Goal: Task Accomplishment & Management: Manage account settings

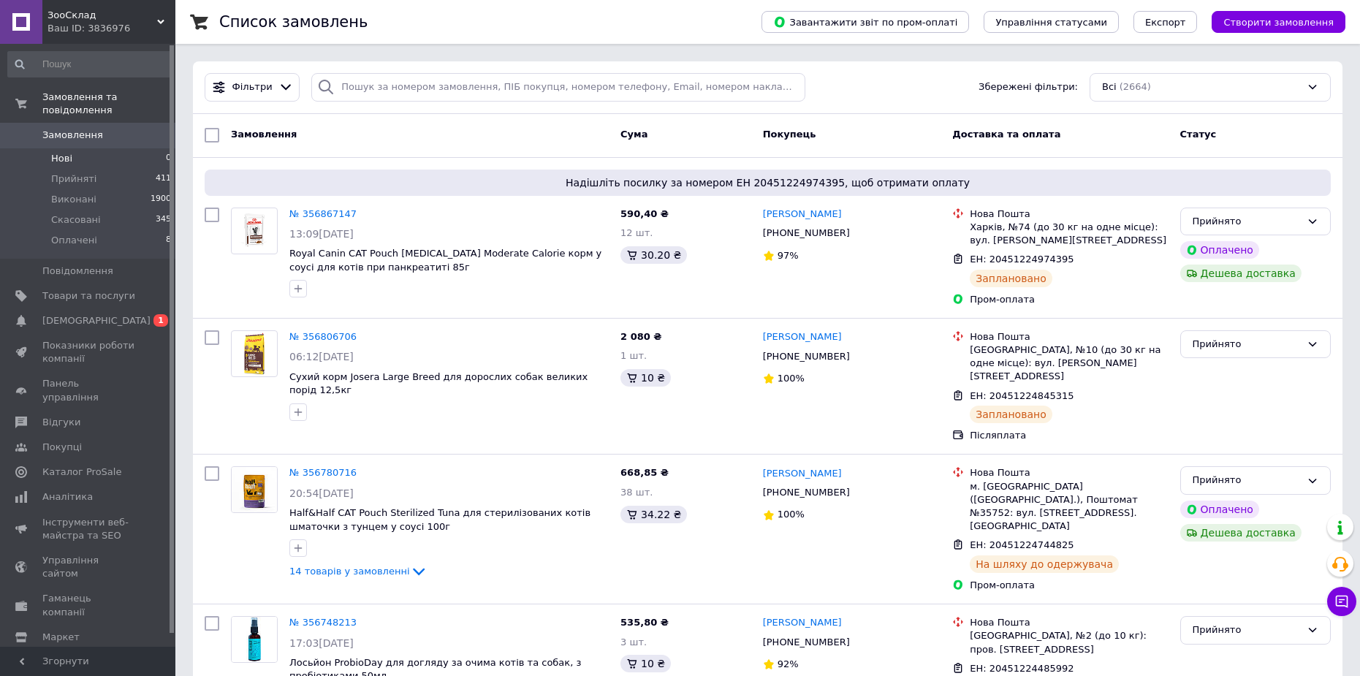
click at [102, 148] on li "Нові 0" at bounding box center [90, 158] width 180 height 20
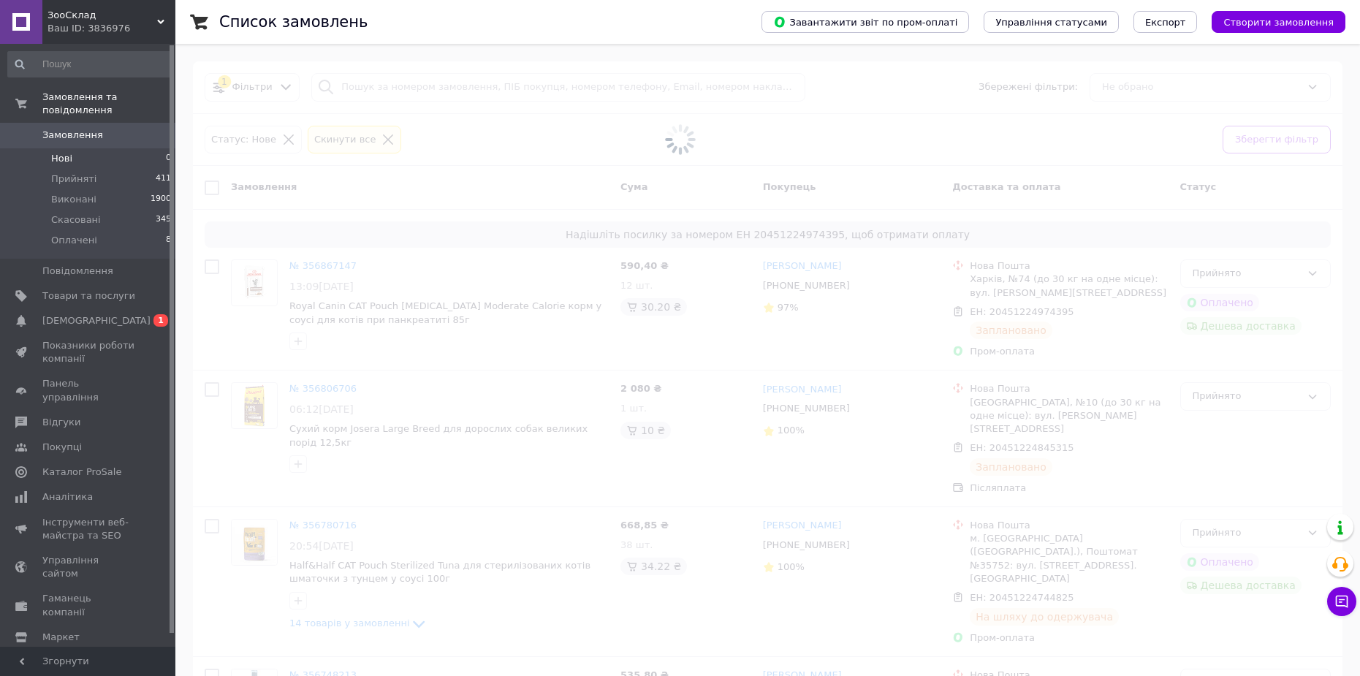
click at [102, 129] on span "Замовлення" at bounding box center [88, 135] width 93 height 13
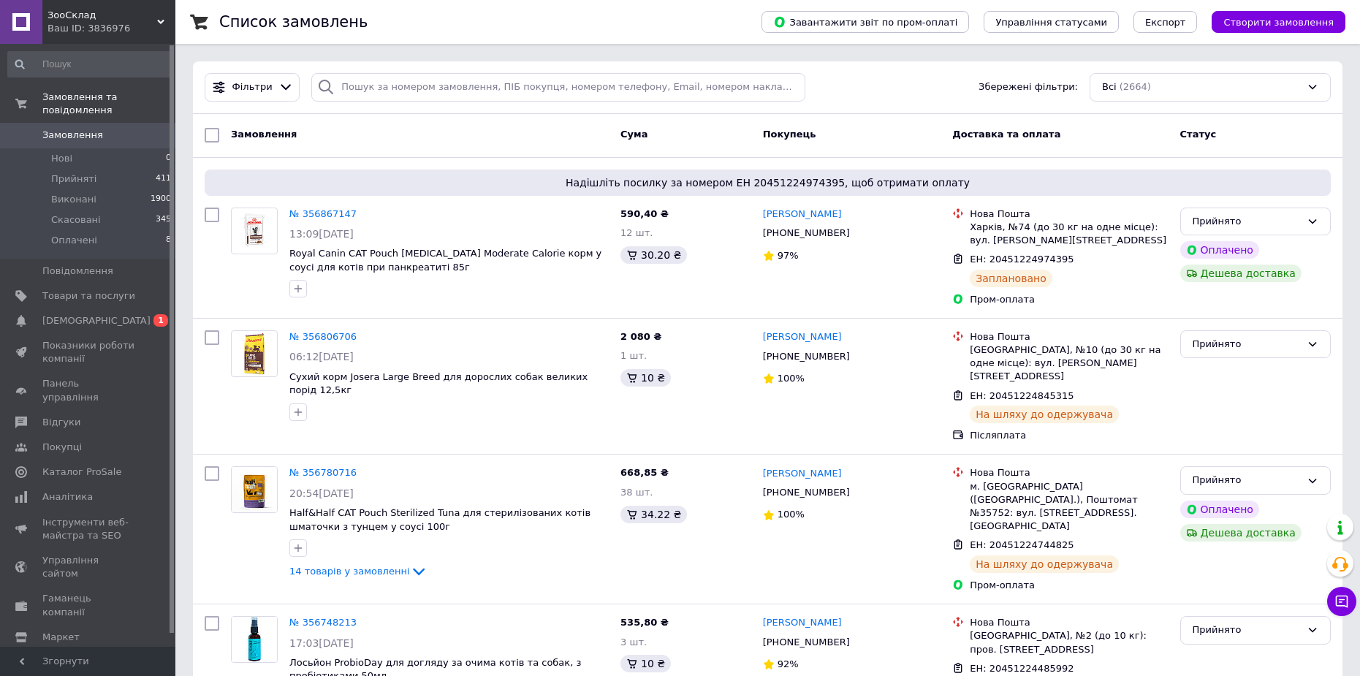
click at [142, 129] on span "0" at bounding box center [155, 135] width 40 height 13
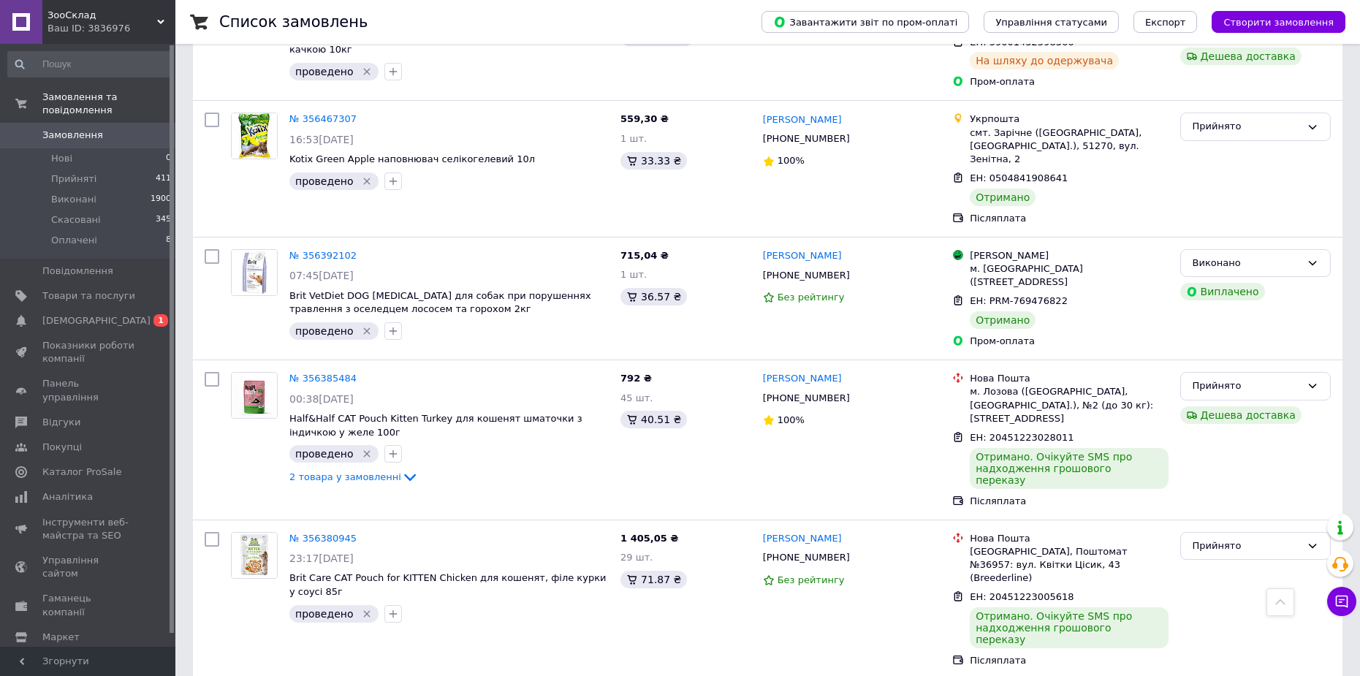
scroll to position [2192, 0]
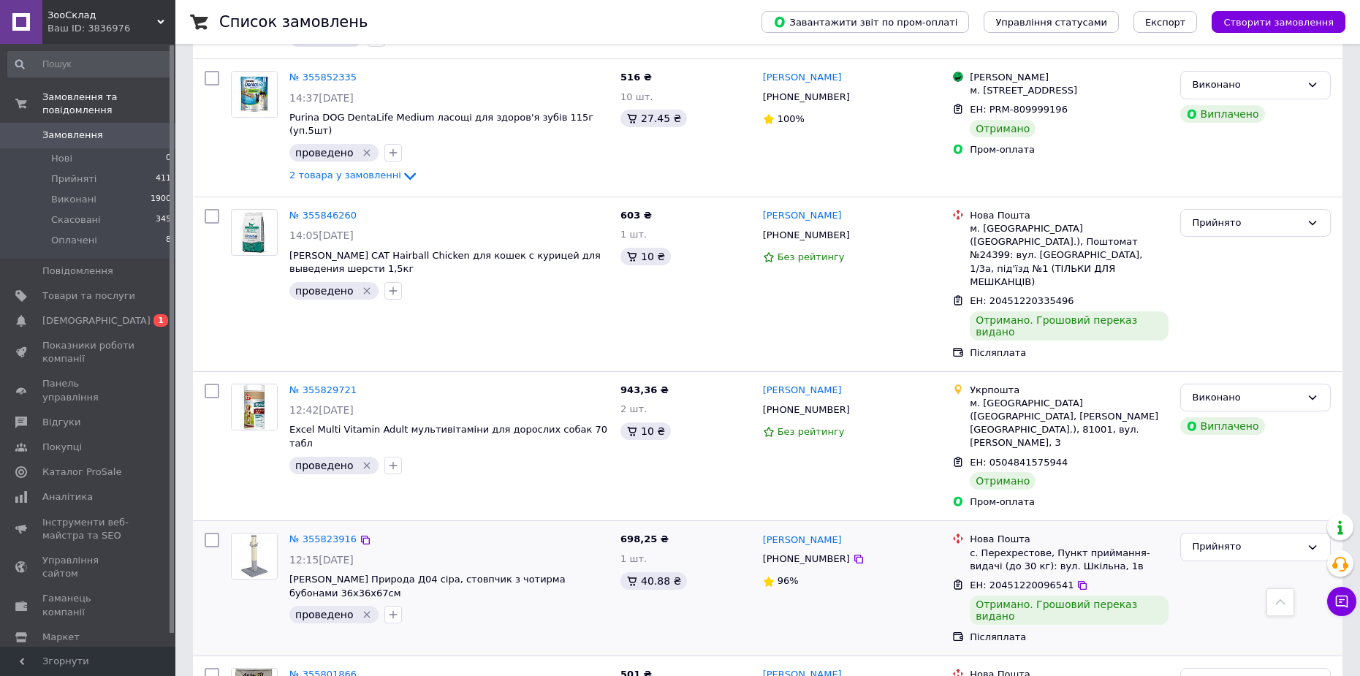
scroll to position [2121, 0]
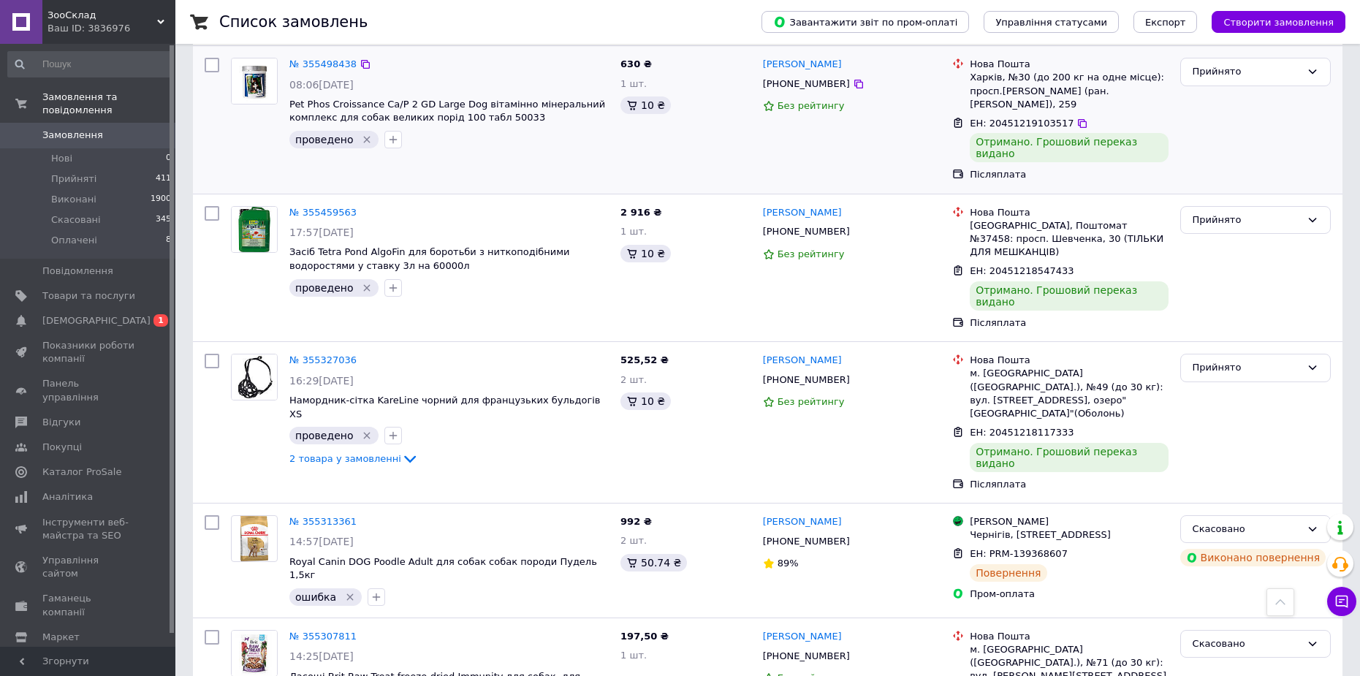
scroll to position [1462, 0]
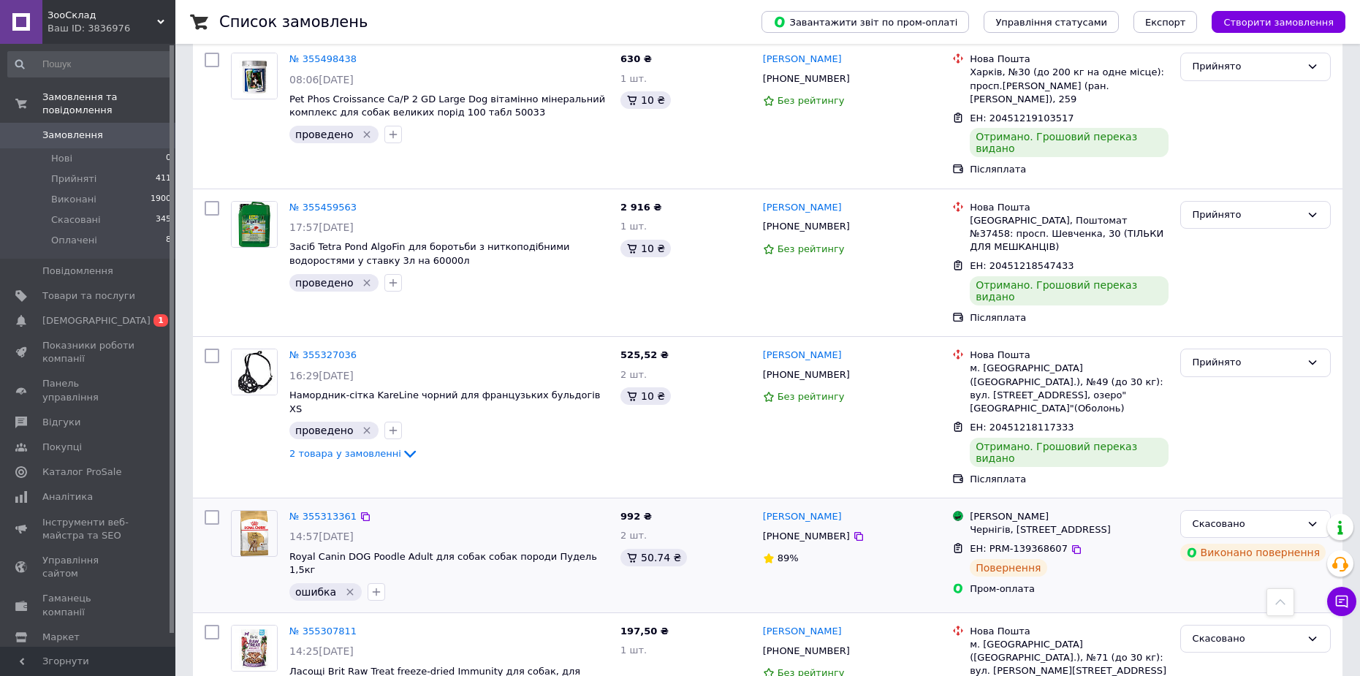
drag, startPoint x: 555, startPoint y: 391, endPoint x: 539, endPoint y: 364, distance: 31.5
drag, startPoint x: 542, startPoint y: 381, endPoint x: 536, endPoint y: 207, distance: 174.0
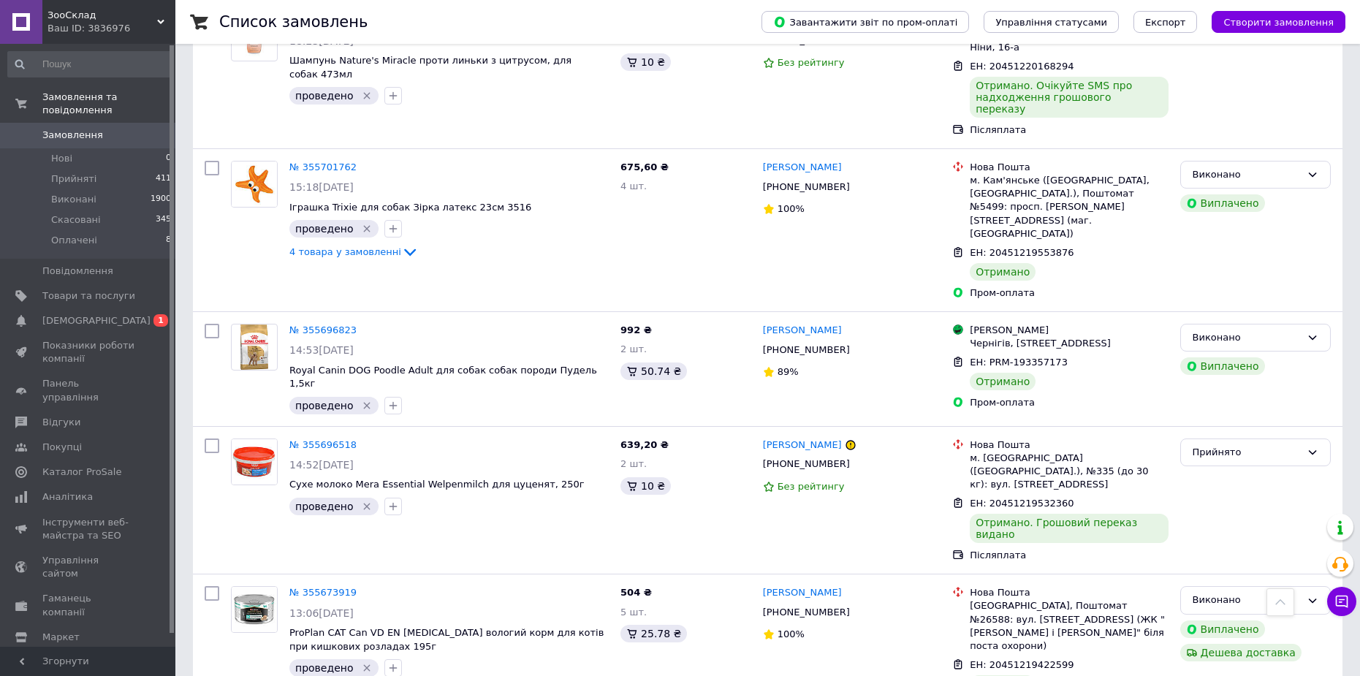
scroll to position [0, 0]
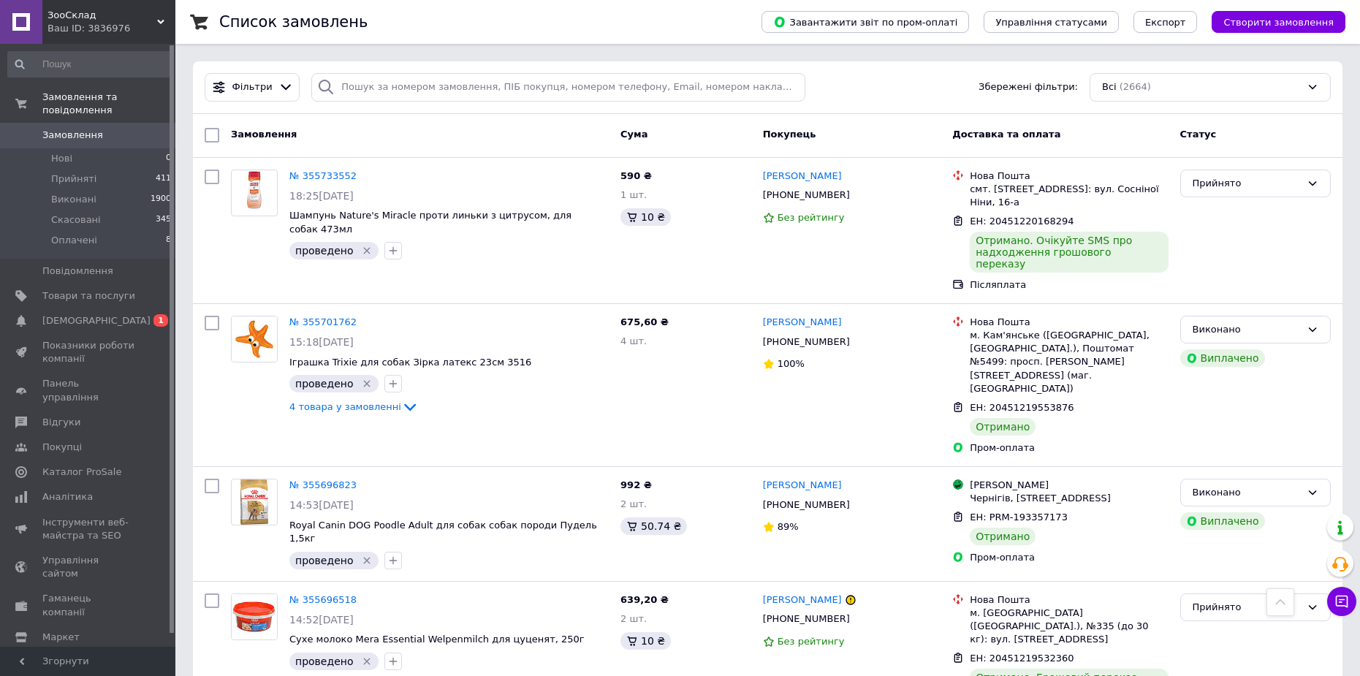
drag, startPoint x: 534, startPoint y: 176, endPoint x: 532, endPoint y: -2, distance: 178.3
click at [110, 129] on span "Замовлення" at bounding box center [88, 135] width 93 height 13
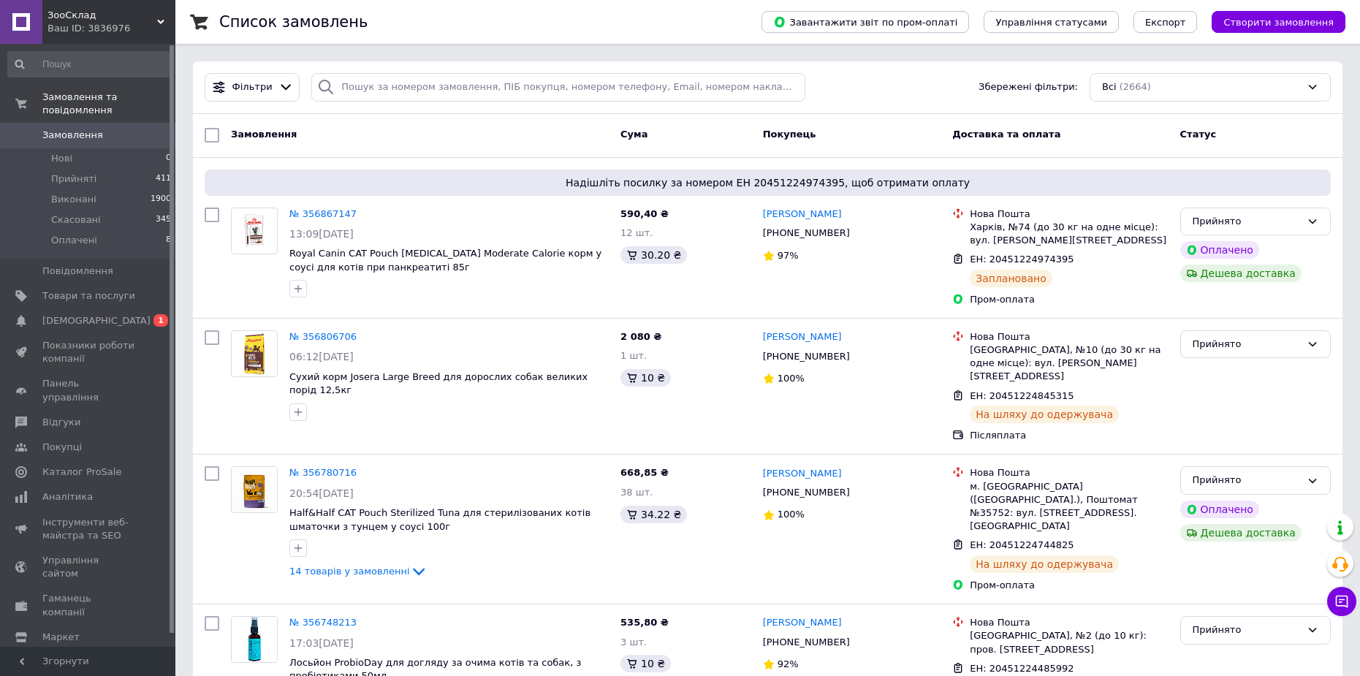
click at [90, 129] on span "Замовлення" at bounding box center [72, 135] width 61 height 13
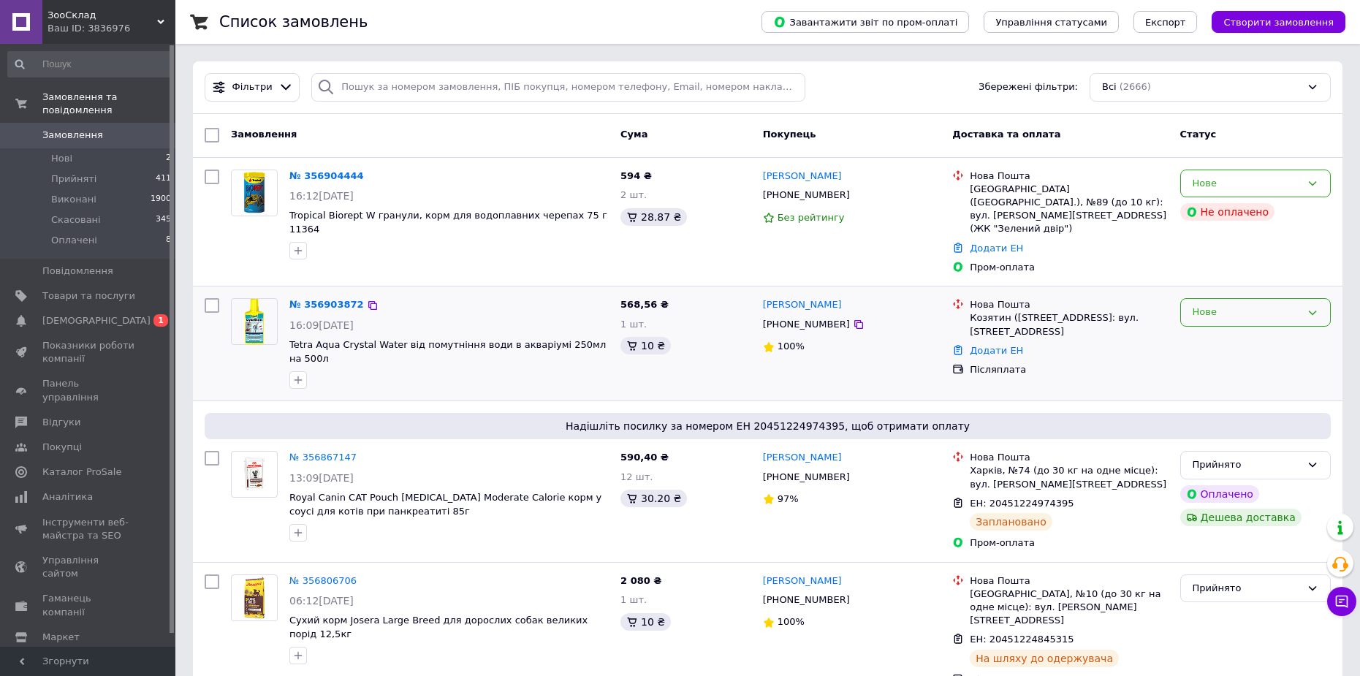
click at [1233, 305] on div "Нове" at bounding box center [1247, 312] width 108 height 15
click at [1229, 330] on li "Прийнято" at bounding box center [1255, 343] width 149 height 27
click at [324, 299] on link "№ 356903872" at bounding box center [322, 304] width 67 height 11
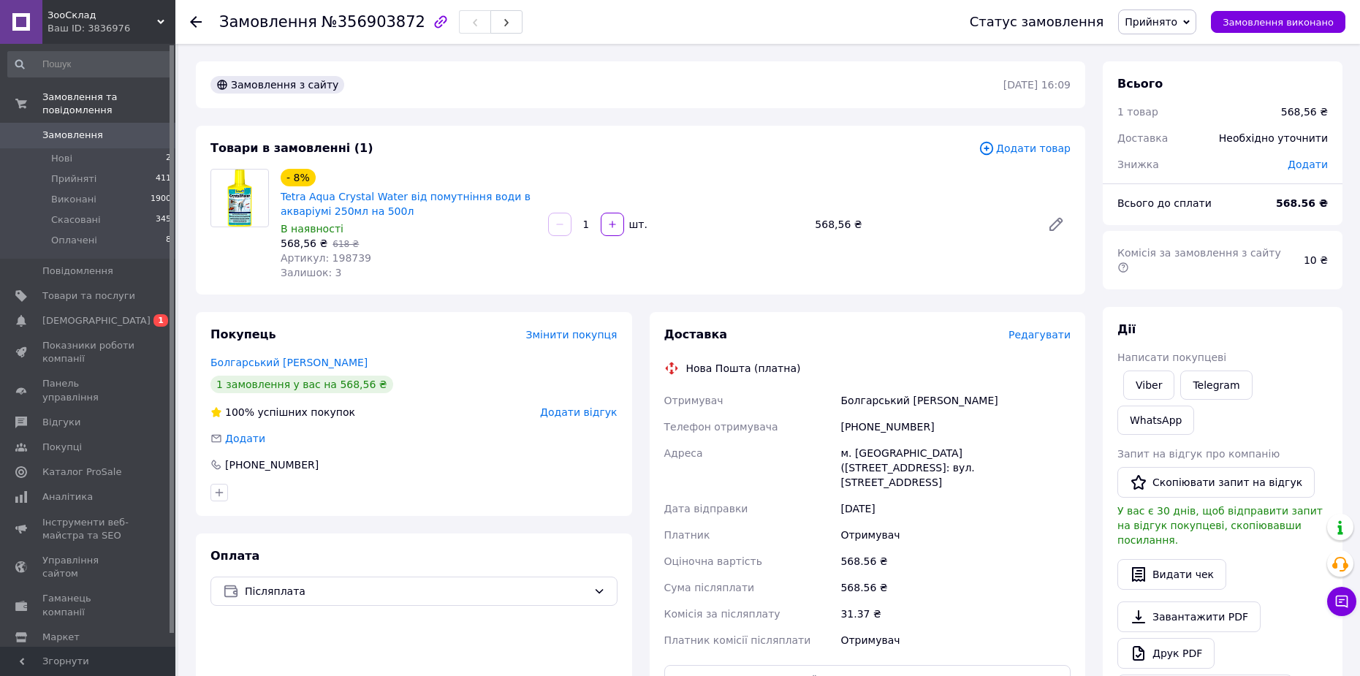
click at [1033, 335] on span "Редагувати" at bounding box center [1039, 335] width 62 height 12
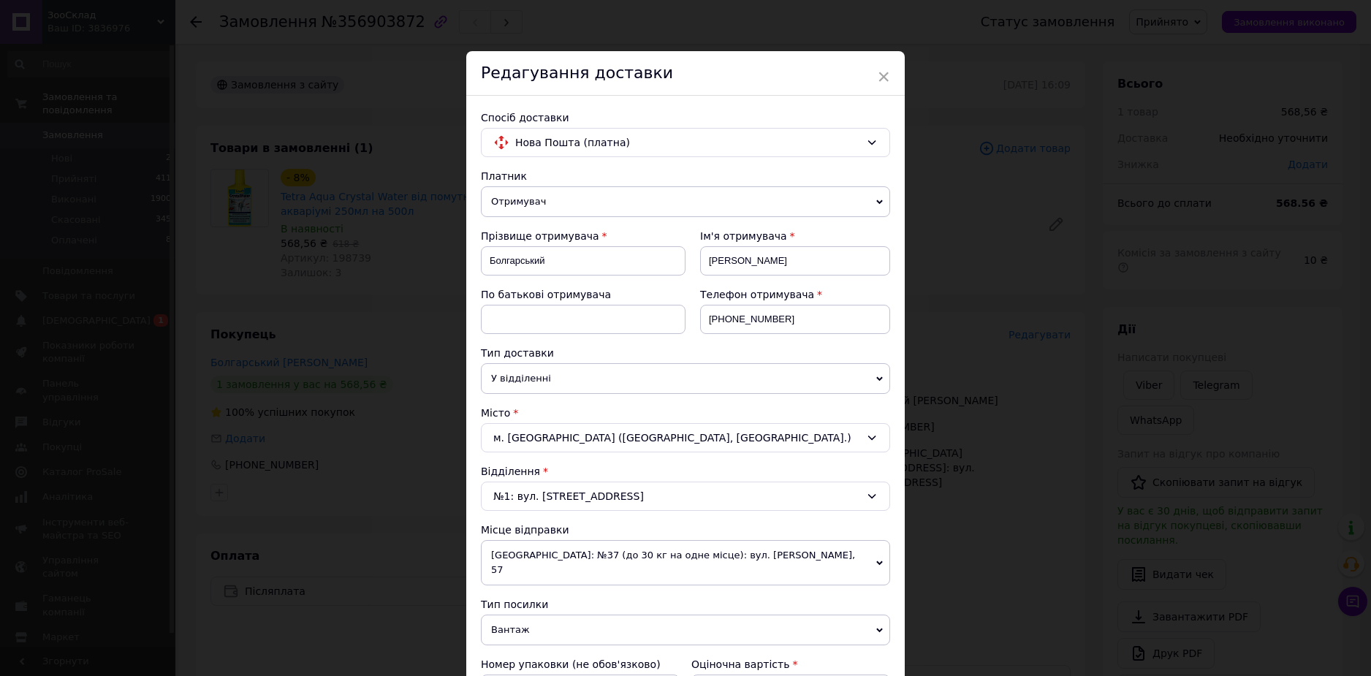
click at [1027, 399] on div "× Редагування доставки Спосіб доставки Нова Пошта (платна) Платник Отримувач Ві…" at bounding box center [685, 338] width 1371 height 676
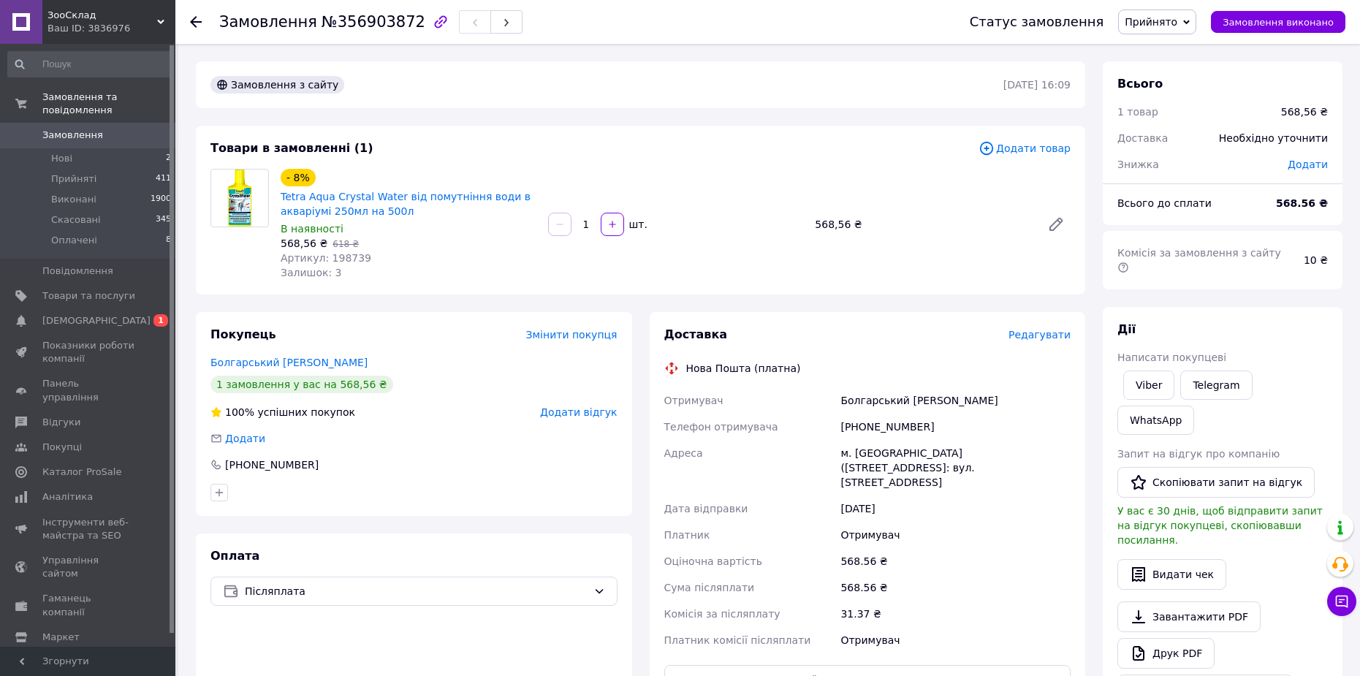
click at [1044, 333] on span "Редагувати" at bounding box center [1039, 335] width 62 height 12
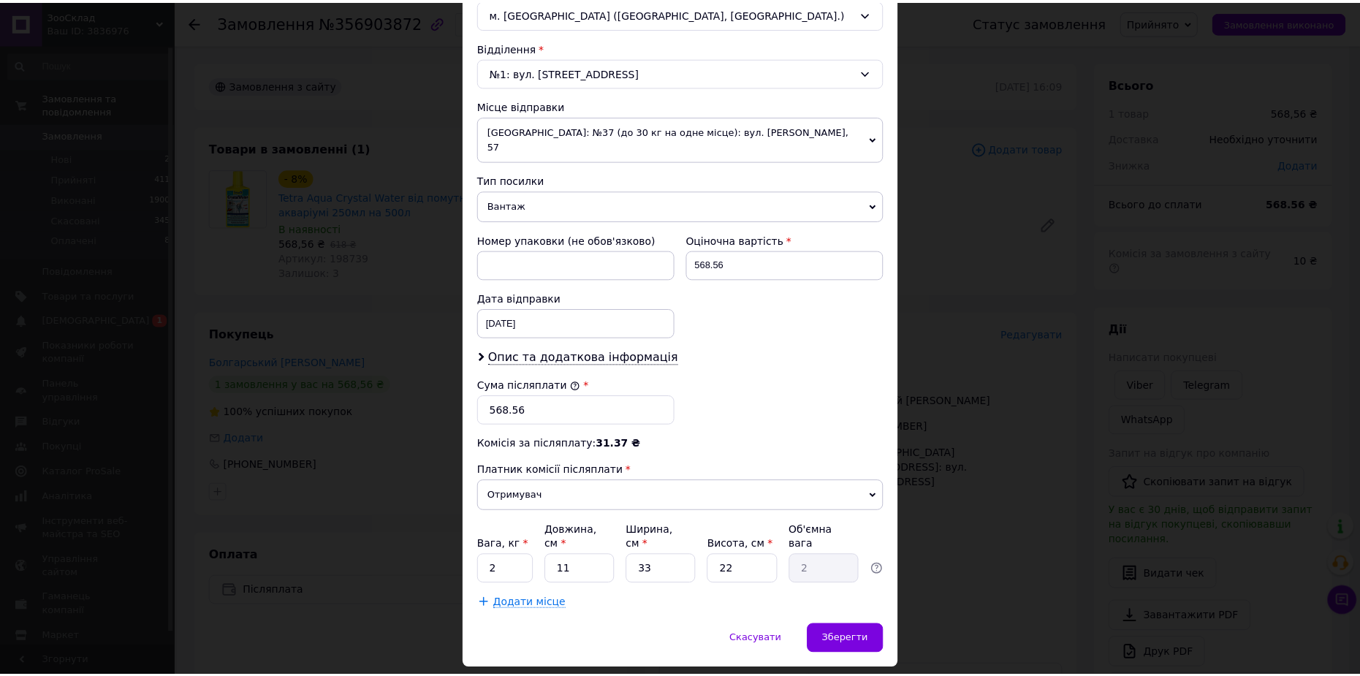
scroll to position [439, 0]
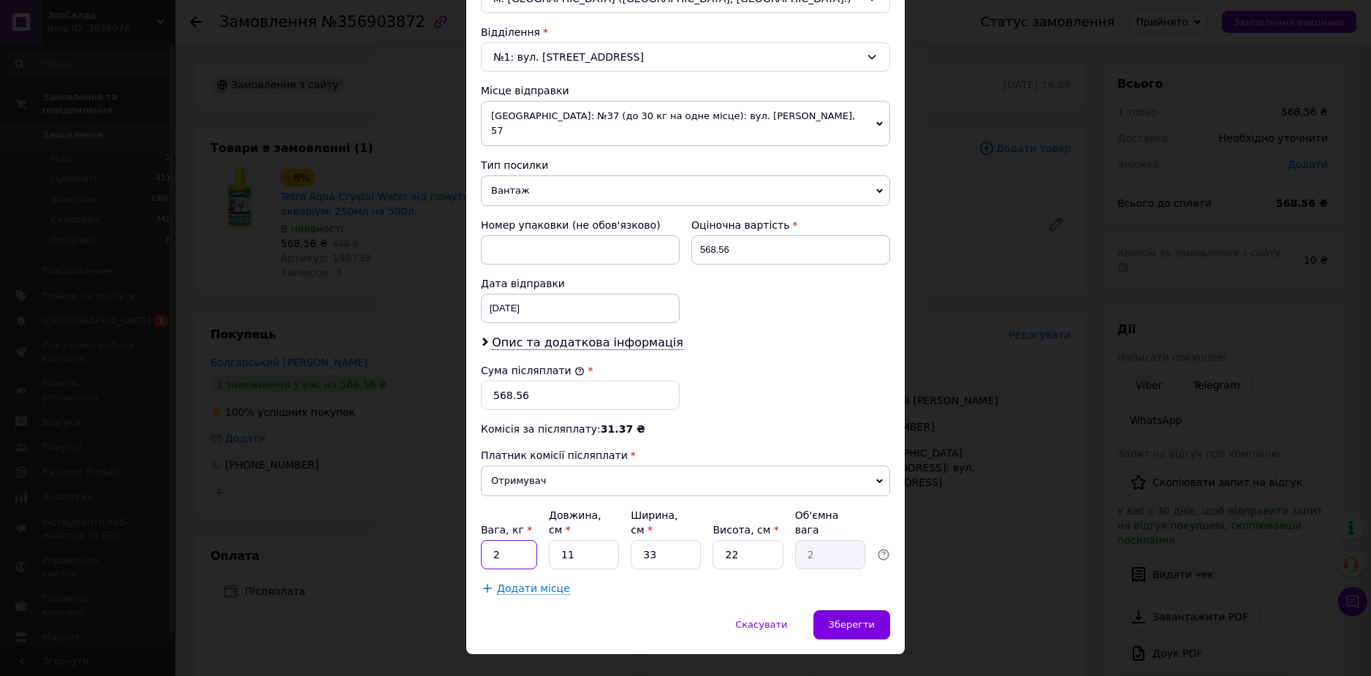
drag, startPoint x: 516, startPoint y: 528, endPoint x: 490, endPoint y: 529, distance: 26.3
click at [490, 540] on input "2" at bounding box center [509, 554] width 56 height 29
type input "0.25"
drag, startPoint x: 572, startPoint y: 526, endPoint x: 547, endPoint y: 531, distance: 25.4
click at [549, 540] on input "11" at bounding box center [584, 554] width 70 height 29
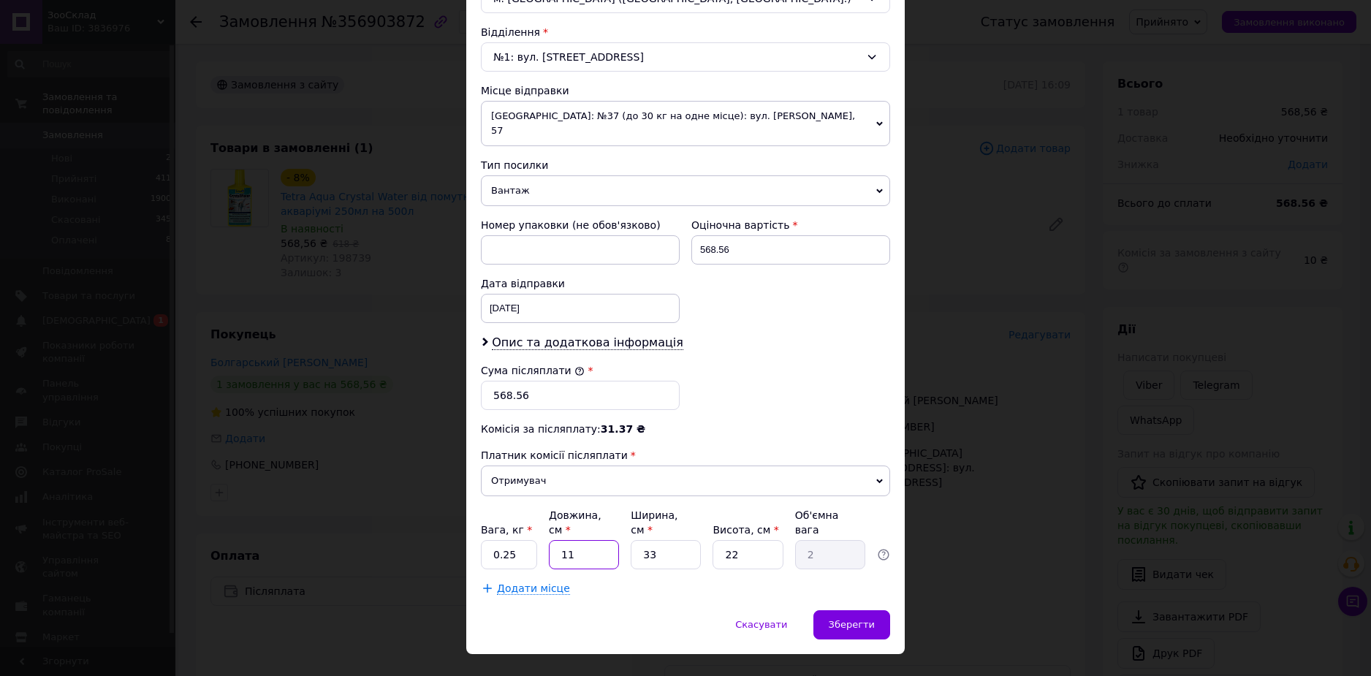
type input "1"
type input "0.18"
type input "15"
type input "2.72"
type input "15"
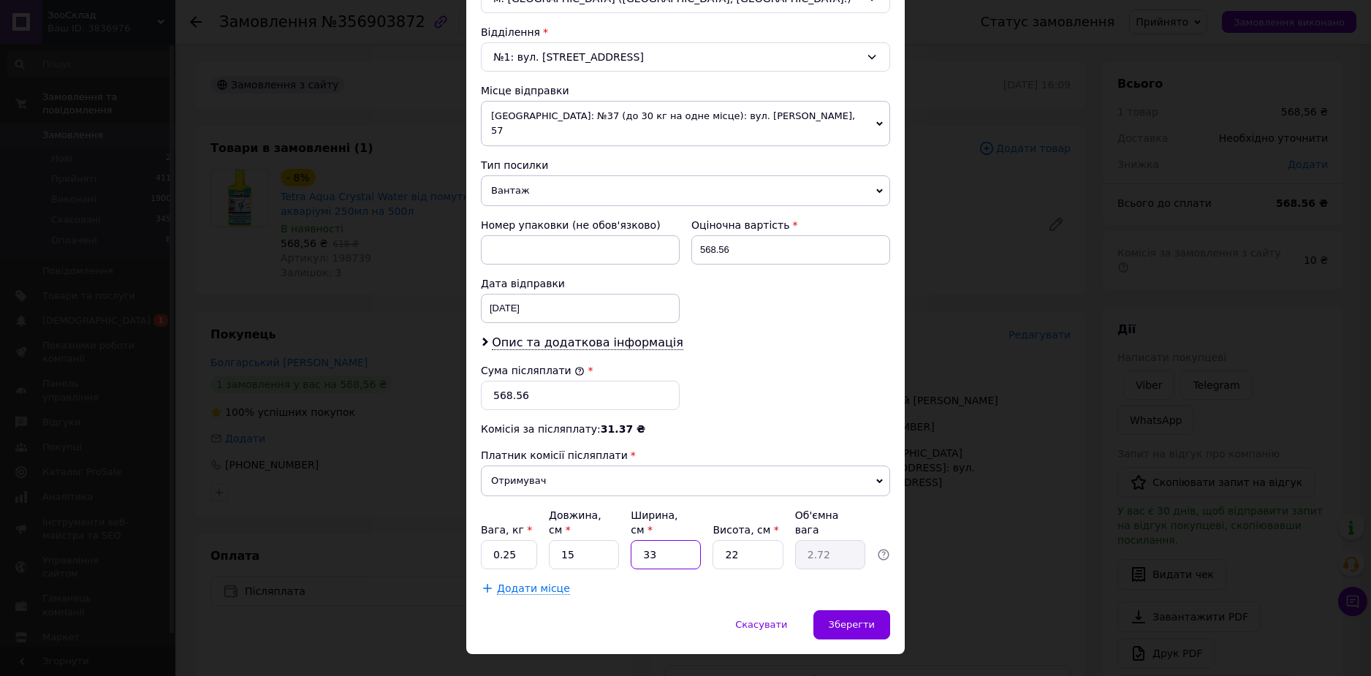
drag, startPoint x: 665, startPoint y: 531, endPoint x: 622, endPoint y: 539, distance: 43.7
click at [622, 539] on div "Вага, кг * 0.25 Довжина, см * 15 Ширина, см * 33 Висота, см * 22 Об'ємна вага 2…" at bounding box center [685, 538] width 409 height 61
type input "1"
type input "0.1"
type input "15"
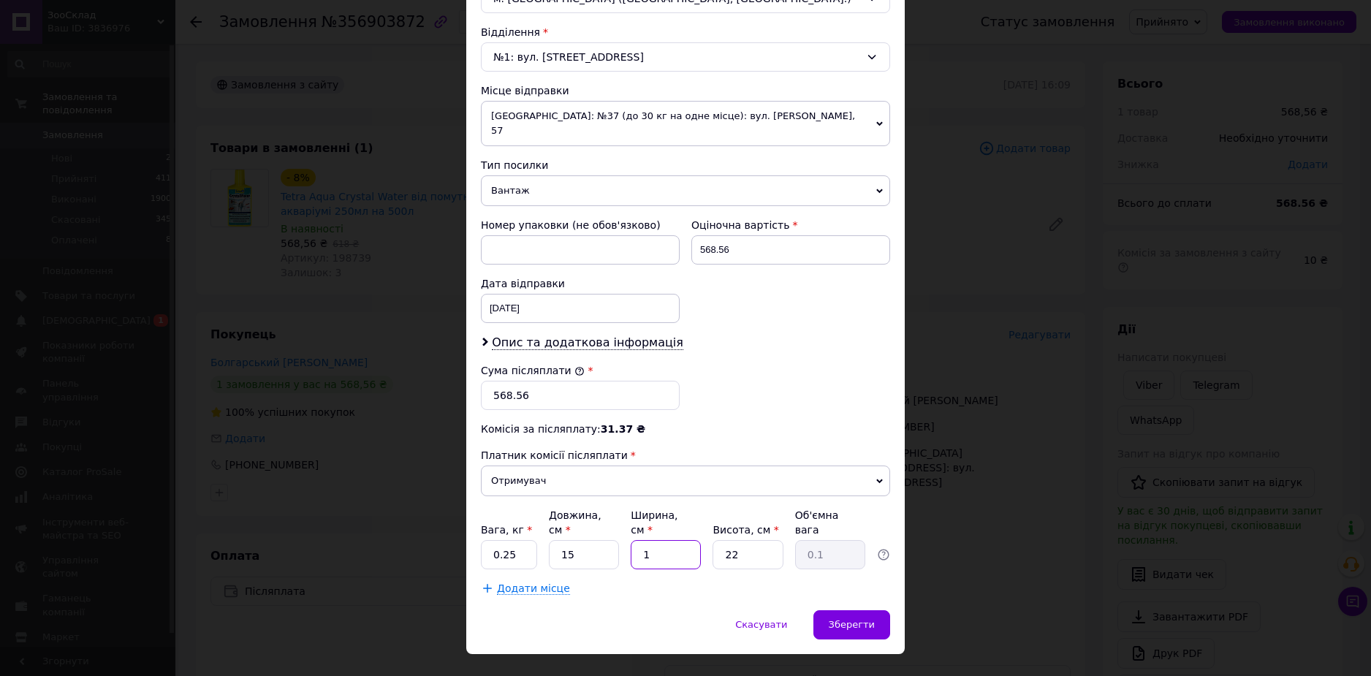
type input "1.24"
type input "15"
drag, startPoint x: 696, startPoint y: 527, endPoint x: 702, endPoint y: 539, distance: 13.1
click at [685, 530] on div "Вага, кг * 0.25 Довжина, см * 15 Ширина, см * 15 Висота, см * 22 Об'ємна вага 1…" at bounding box center [685, 538] width 409 height 61
type input "1"
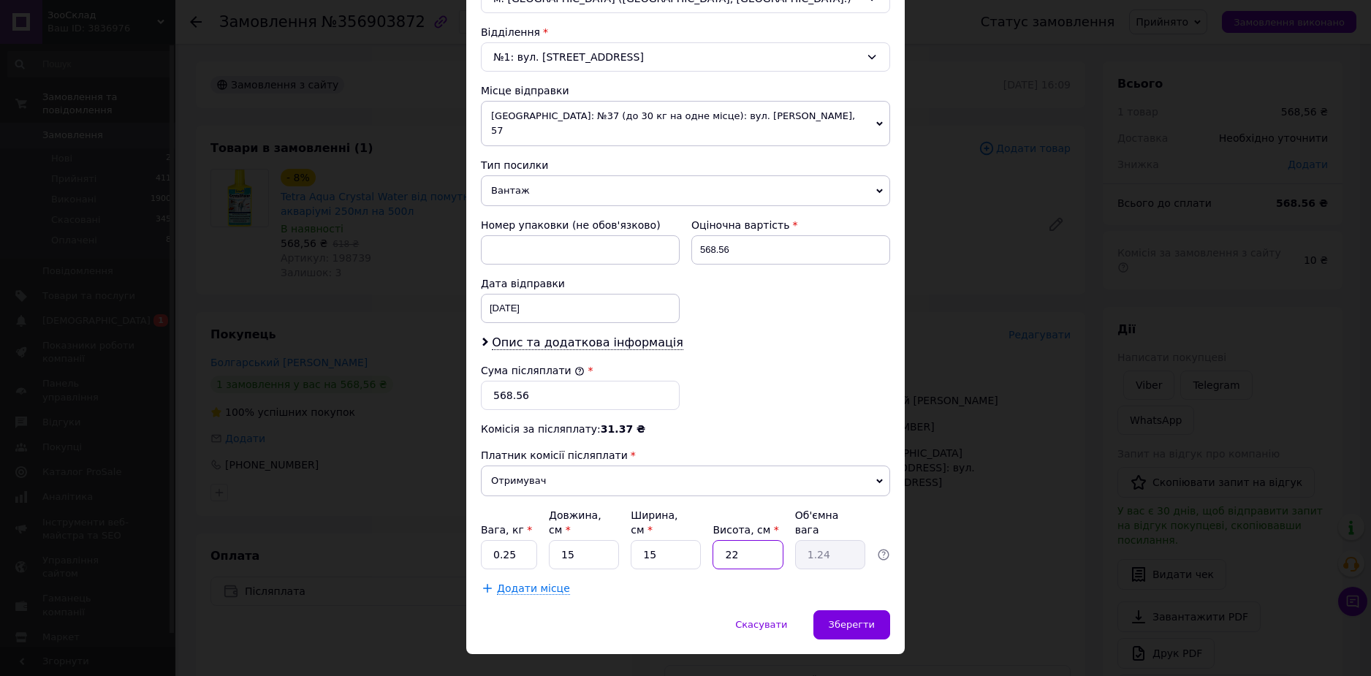
type input "0.1"
type input "15"
type input "0.84"
type input "15"
drag, startPoint x: 658, startPoint y: 525, endPoint x: 624, endPoint y: 525, distance: 34.4
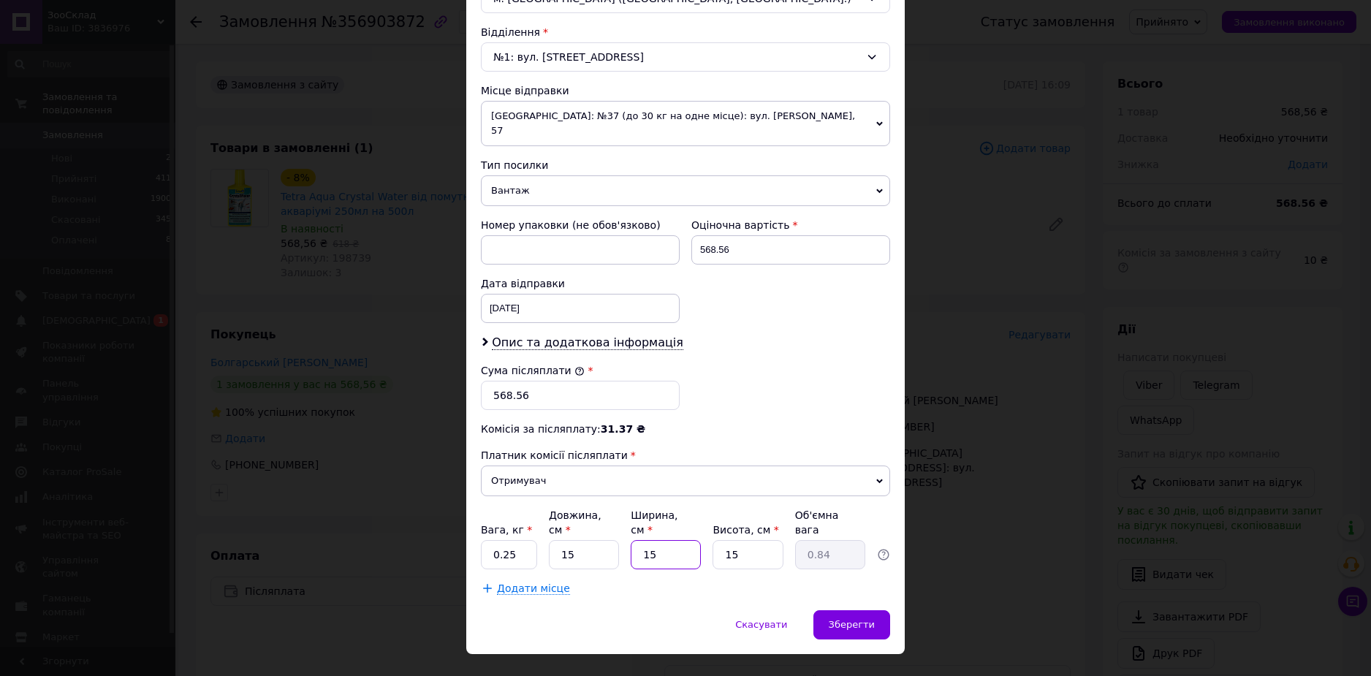
click at [624, 525] on div "Вага, кг * 0.25 Довжина, см * 15 Ширина, см * 15 Висота, см * 15 Об'ємна вага 0…" at bounding box center [685, 538] width 409 height 61
type input "1"
type input "0.1"
type input "10"
type input "0.56"
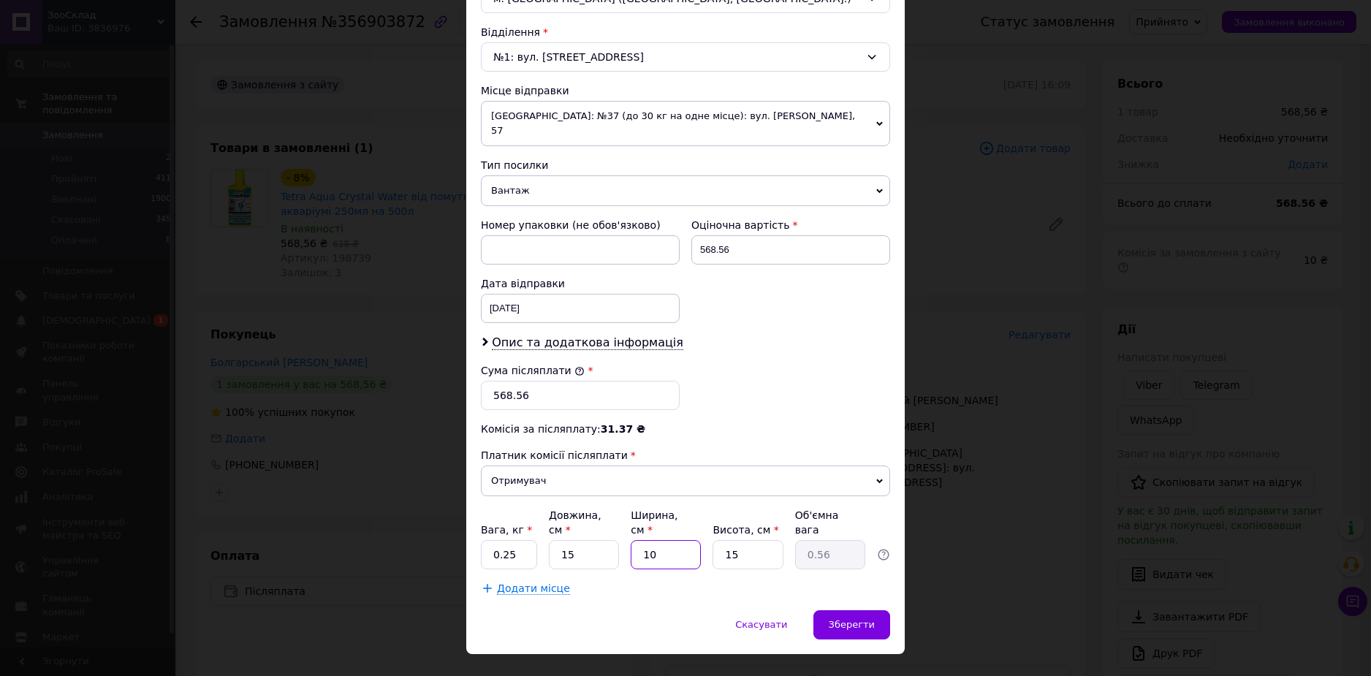
type input "10"
type input "1"
type input "0.1"
type input "10"
type input "0.38"
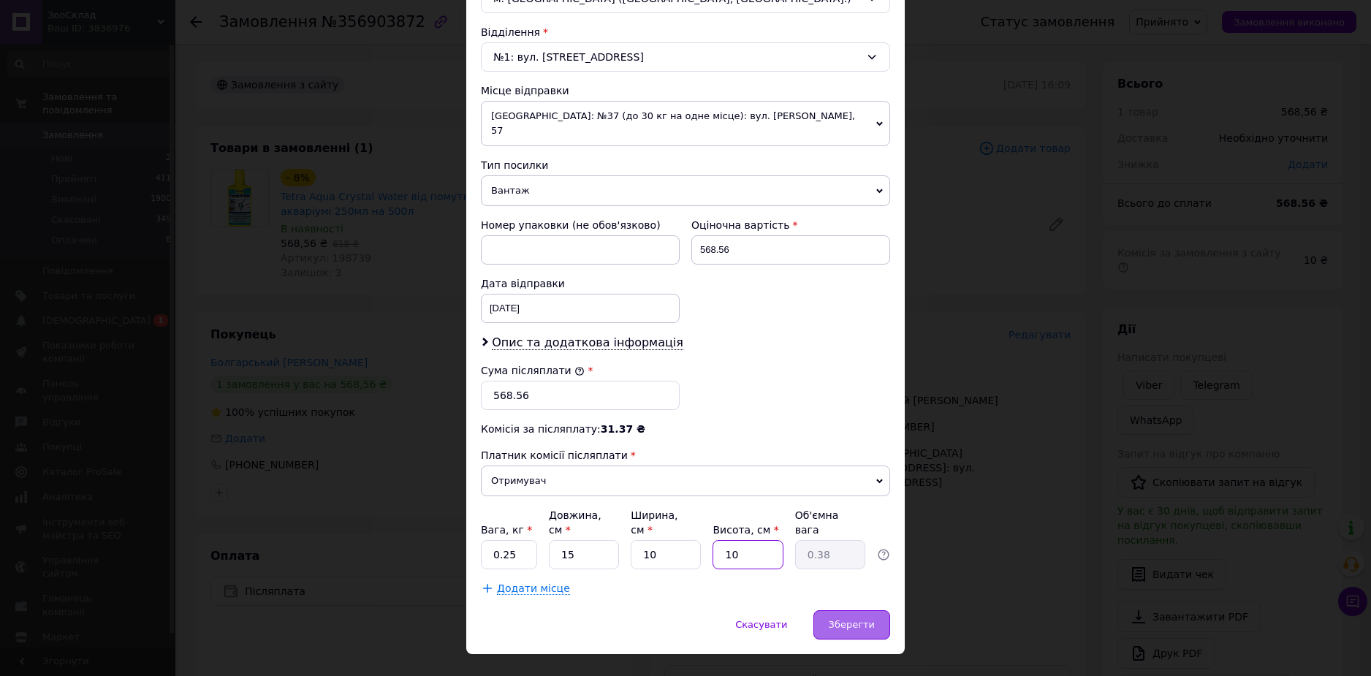
type input "10"
click at [845, 610] on div "Зберегти" at bounding box center [851, 624] width 77 height 29
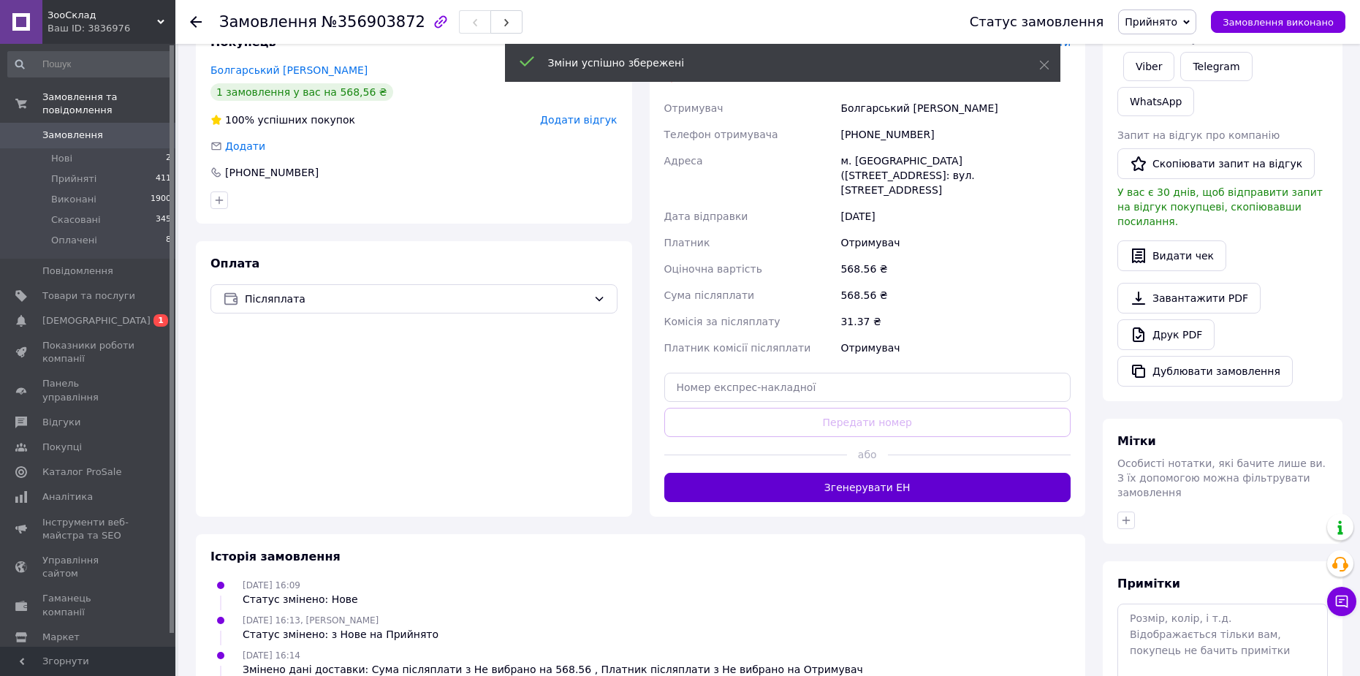
click at [859, 473] on button "Згенерувати ЕН" at bounding box center [867, 487] width 407 height 29
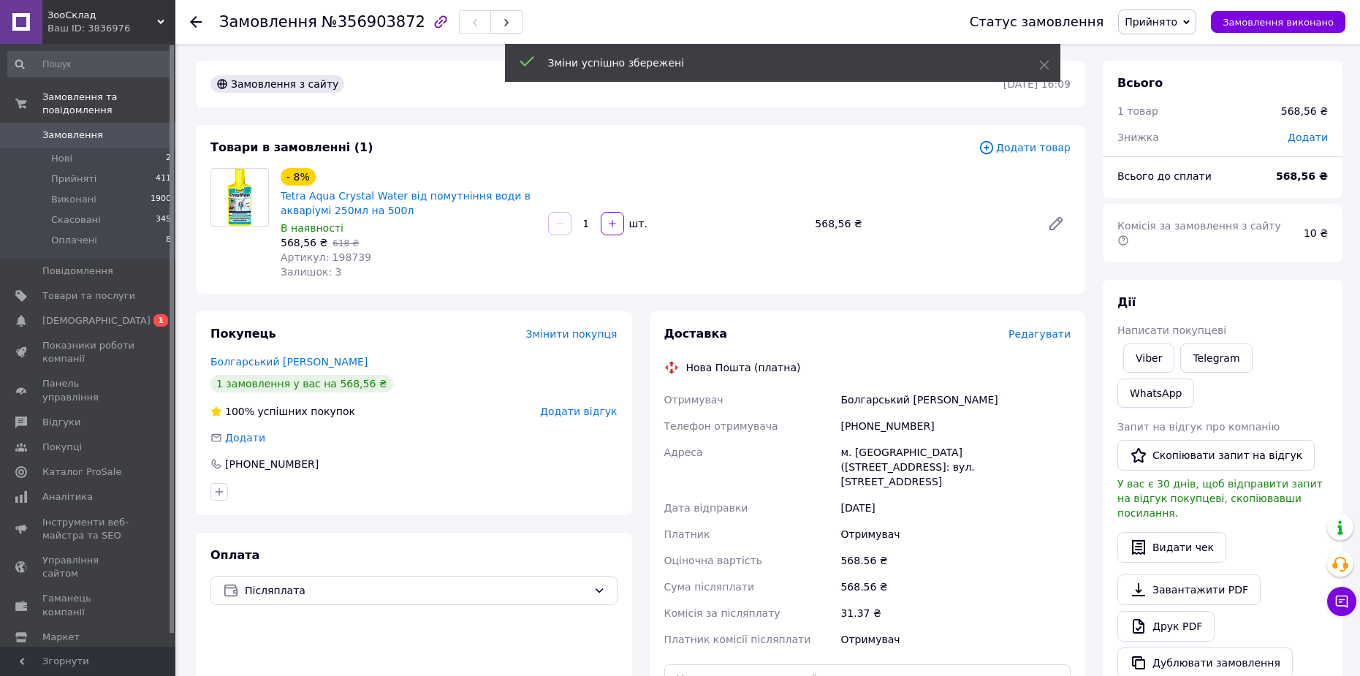
scroll to position [0, 0]
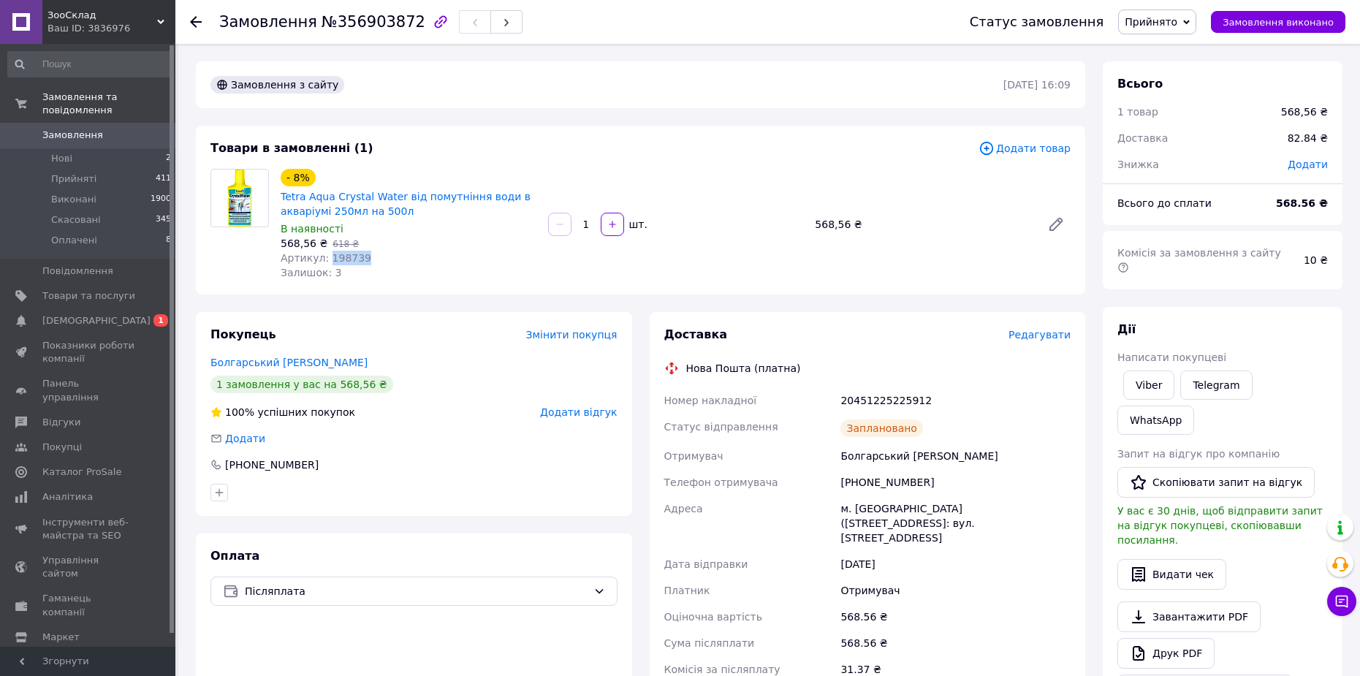
drag, startPoint x: 351, startPoint y: 256, endPoint x: 326, endPoint y: 256, distance: 25.6
click at [326, 256] on div "Артикул: 198739" at bounding box center [409, 258] width 256 height 15
copy span "198739"
click at [433, 220] on div "- 8% Tetra Aqua Crystal Water від помутніння води в акваріумі 250мл на 500л В н…" at bounding box center [408, 224] width 267 height 117
drag, startPoint x: 402, startPoint y: 210, endPoint x: 672, endPoint y: 204, distance: 269.7
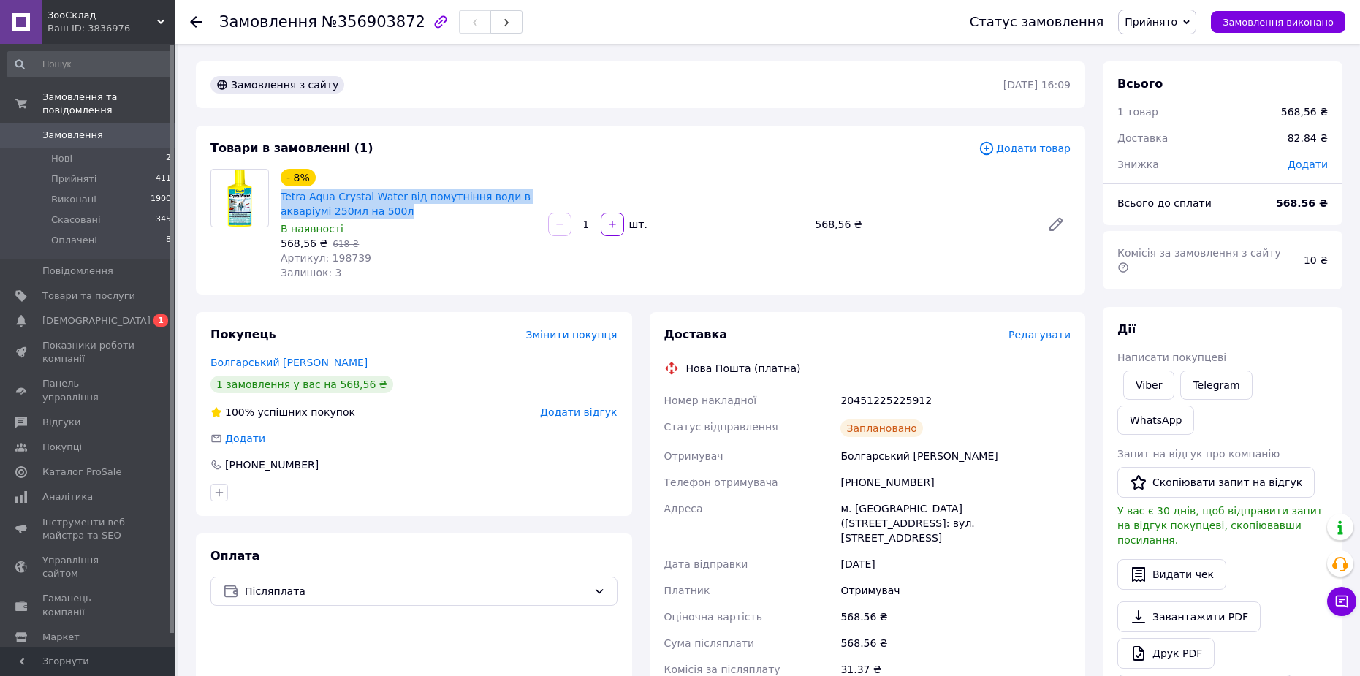
click at [276, 199] on div "- 8% Tetra Aqua Crystal Water від помутніння води в акваріумі 250мл на 500л В н…" at bounding box center [408, 224] width 267 height 117
copy link "Tetra Aqua Crystal Water від помутніння води в акваріумі 250мл на 500л"
click at [86, 129] on span "Замовлення" at bounding box center [72, 135] width 61 height 13
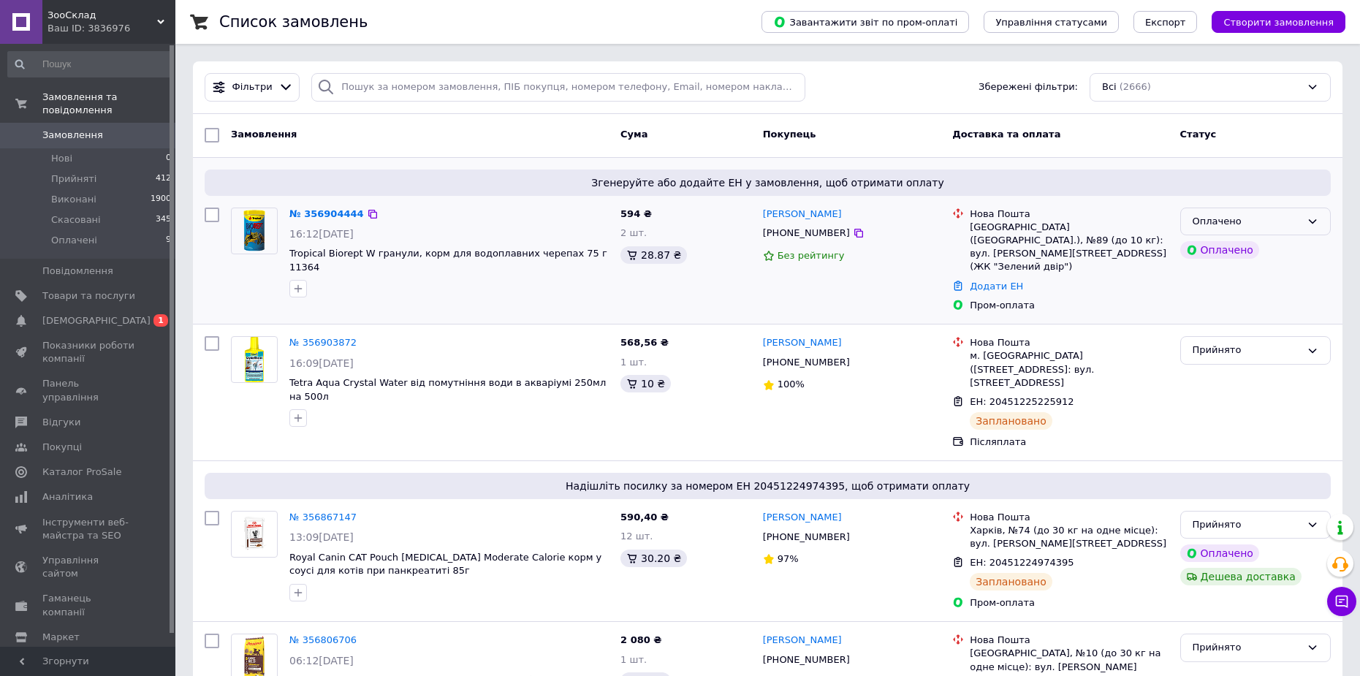
click at [1276, 214] on div "Оплачено" at bounding box center [1247, 221] width 108 height 15
click at [1243, 251] on li "Прийнято" at bounding box center [1255, 251] width 149 height 27
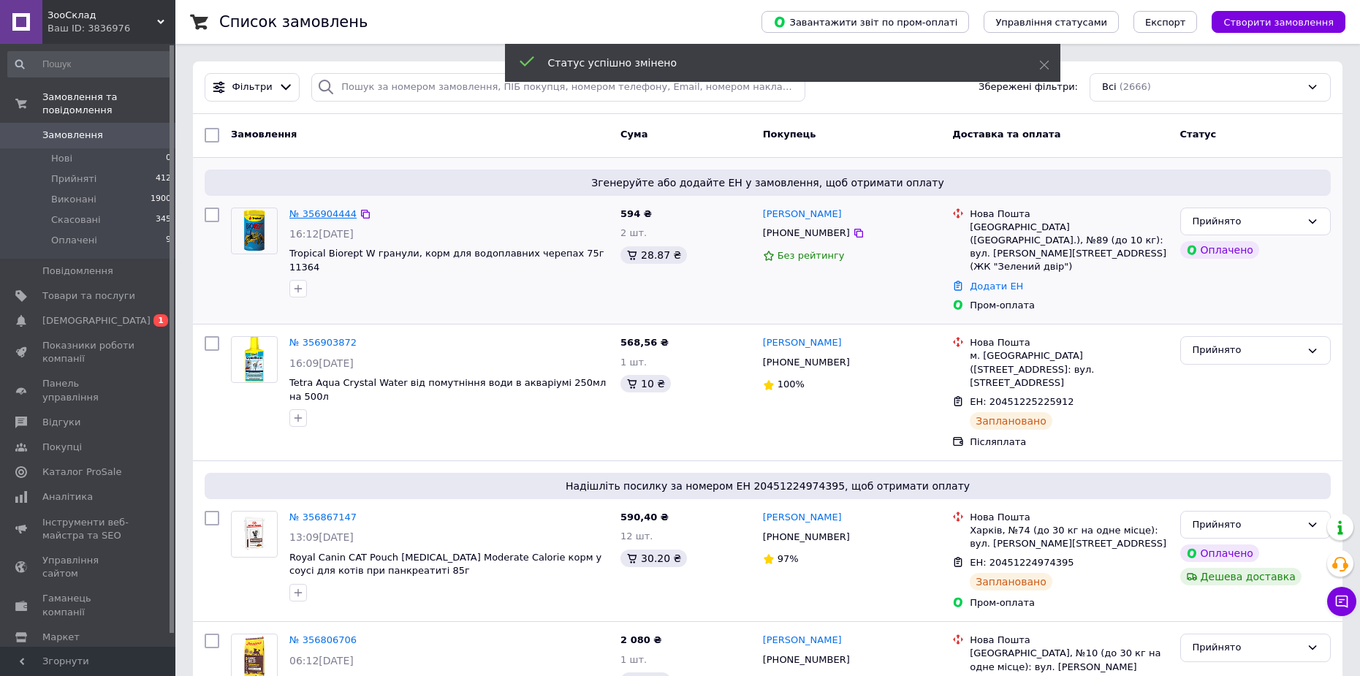
click at [320, 213] on link "№ 356904444" at bounding box center [322, 213] width 67 height 11
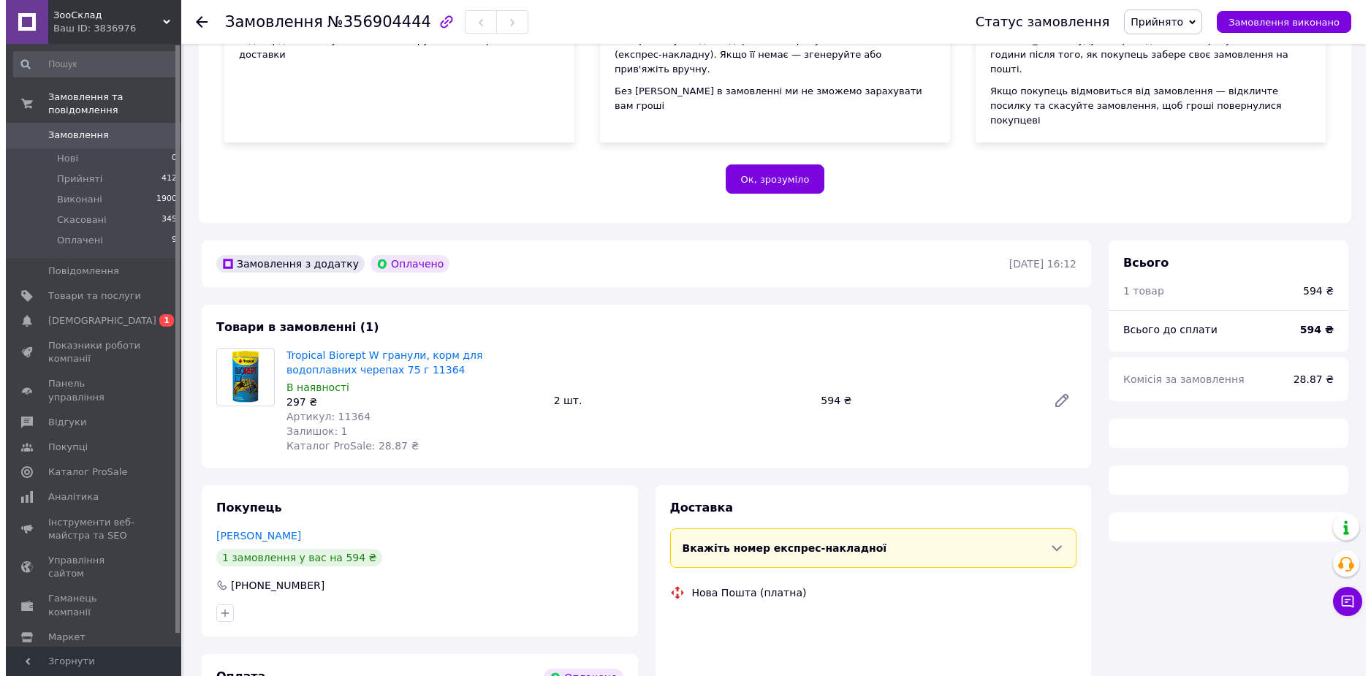
scroll to position [347, 0]
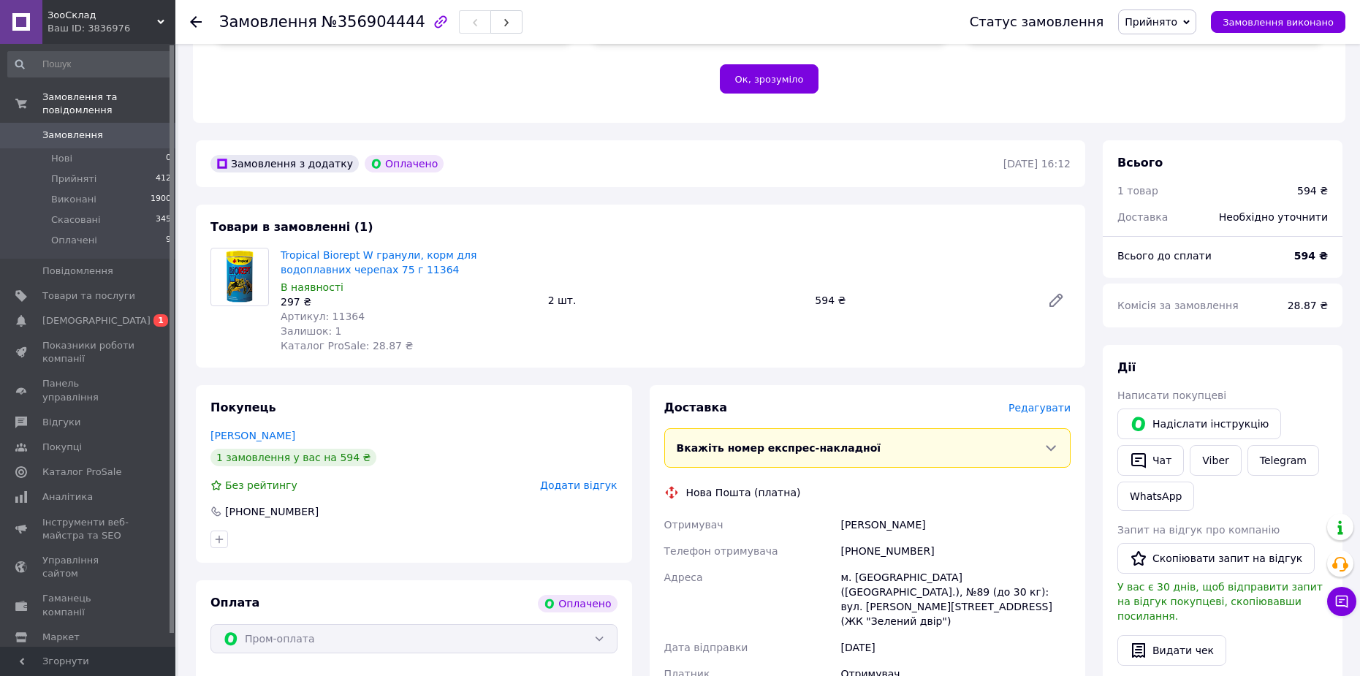
click at [1030, 402] on span "Редагувати" at bounding box center [1039, 408] width 62 height 12
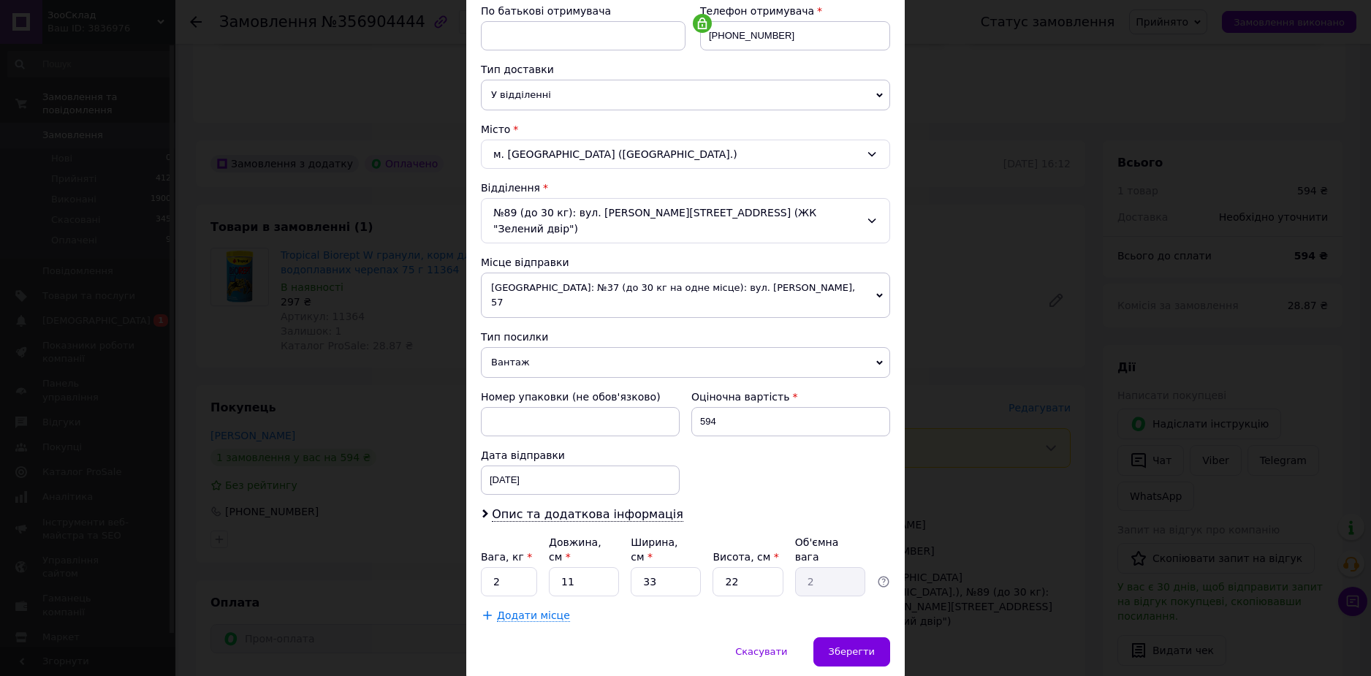
scroll to position [294, 0]
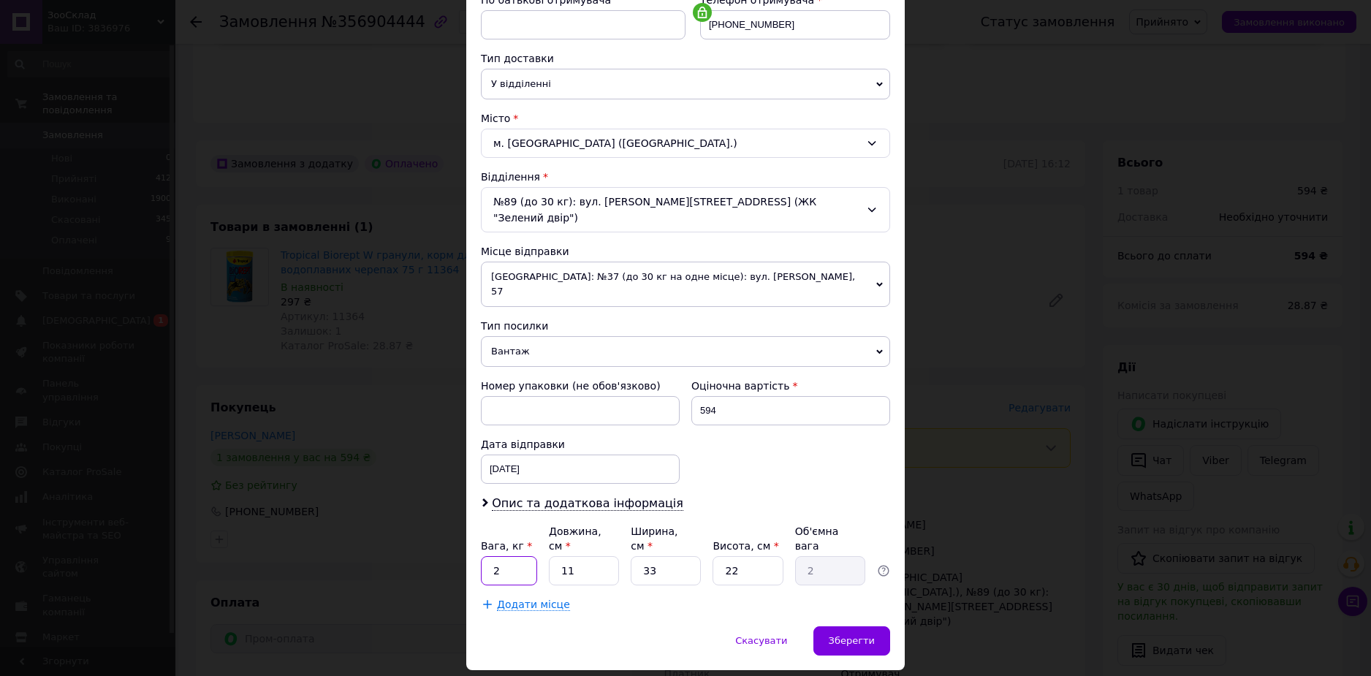
drag, startPoint x: 515, startPoint y: 533, endPoint x: 483, endPoint y: 526, distance: 33.0
click at [484, 556] on input "2" at bounding box center [509, 570] width 56 height 29
type input "0.2"
drag, startPoint x: 656, startPoint y: 525, endPoint x: 618, endPoint y: 527, distance: 38.1
click at [613, 524] on div "Вага, кг * 0.2 Довжина, см * 11 Ширина, см * 33 Висота, см * 22 Об'ємна вага 2" at bounding box center [685, 554] width 409 height 61
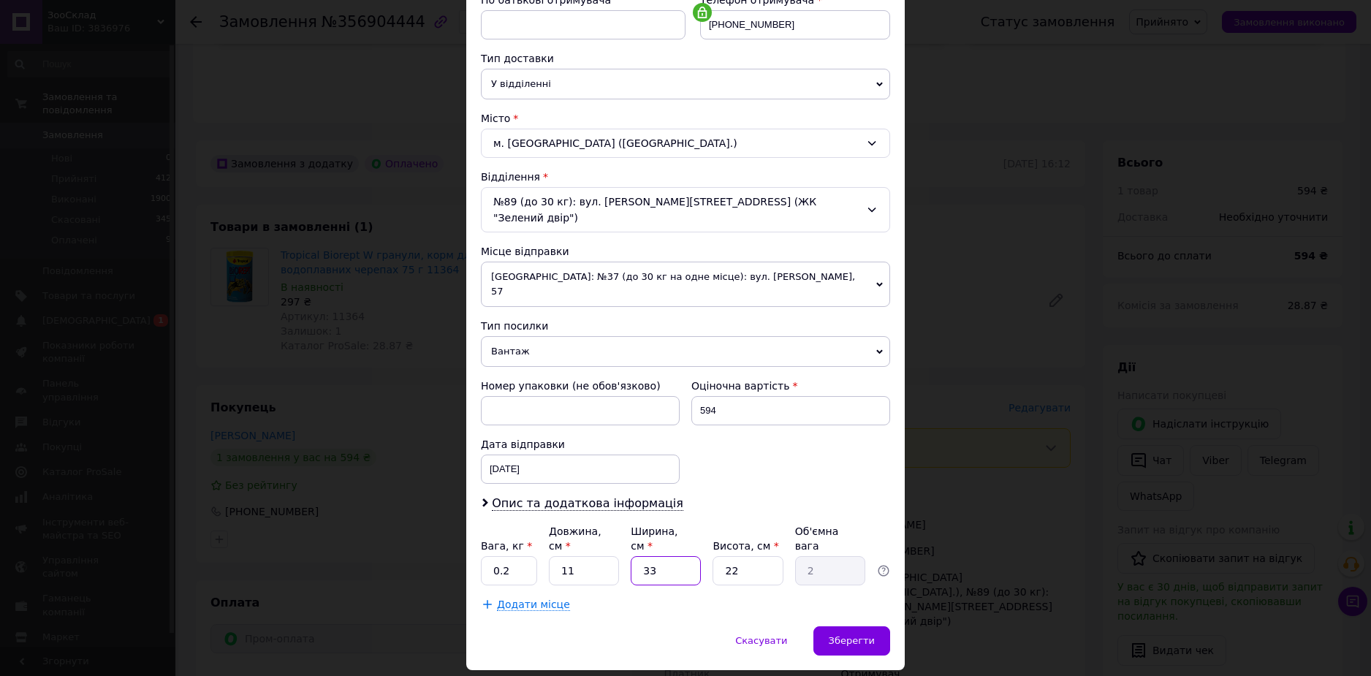
type input "1"
type input "0.1"
type input "11"
type input "0.67"
type input "11"
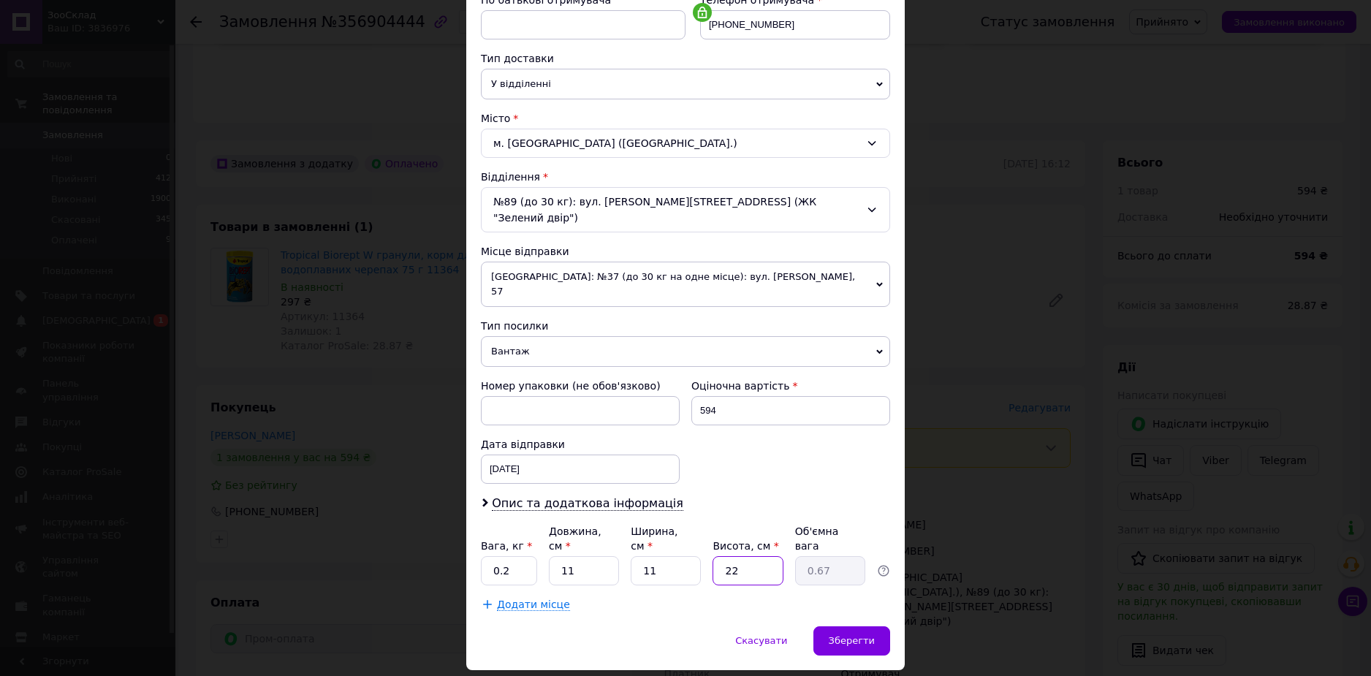
drag, startPoint x: 739, startPoint y: 525, endPoint x: 677, endPoint y: 520, distance: 61.6
click at [677, 524] on div "Вага, кг * 0.2 Довжина, см * 11 Ширина, см * 11 Висота, см * 22 Об'ємна вага 0.…" at bounding box center [685, 554] width 409 height 61
type input "1"
type input "0.1"
type input "11"
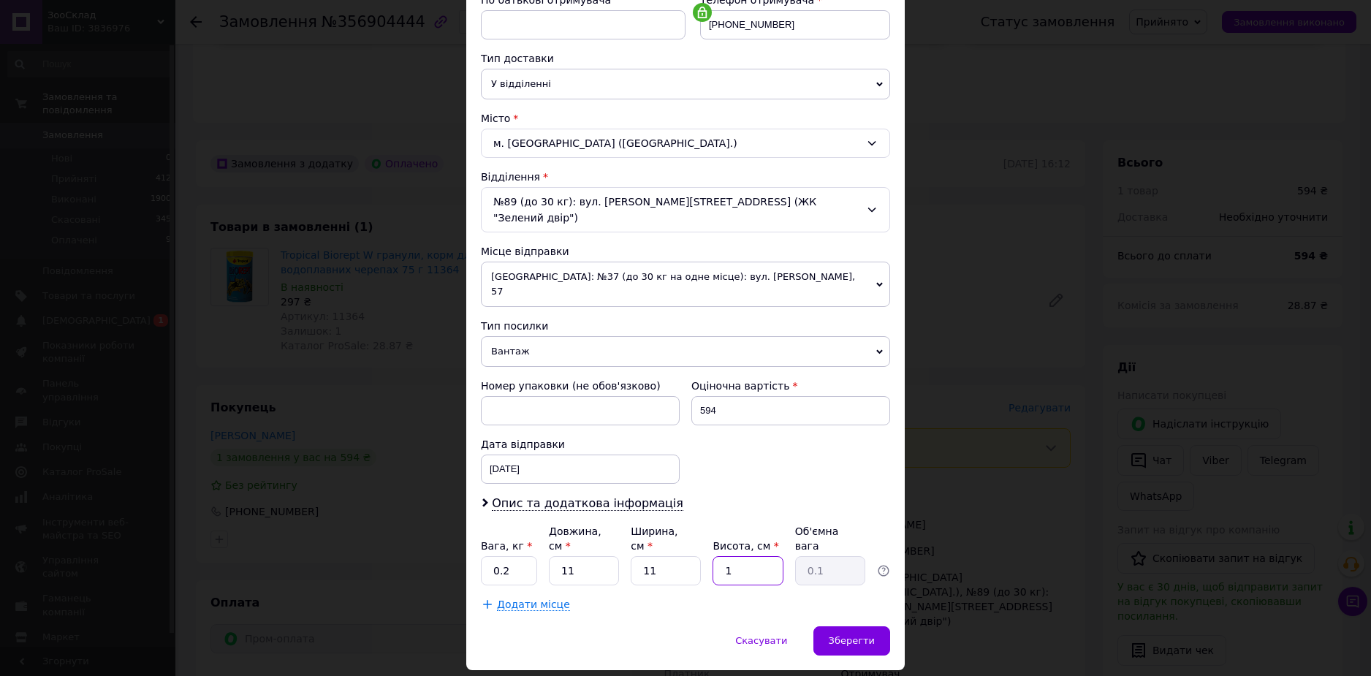
type input "0.33"
type input "11"
click at [904, 604] on div "× Редагування доставки Спосіб доставки Нова Пошта (платна) Платник Отримувач Ві…" at bounding box center [685, 338] width 1371 height 676
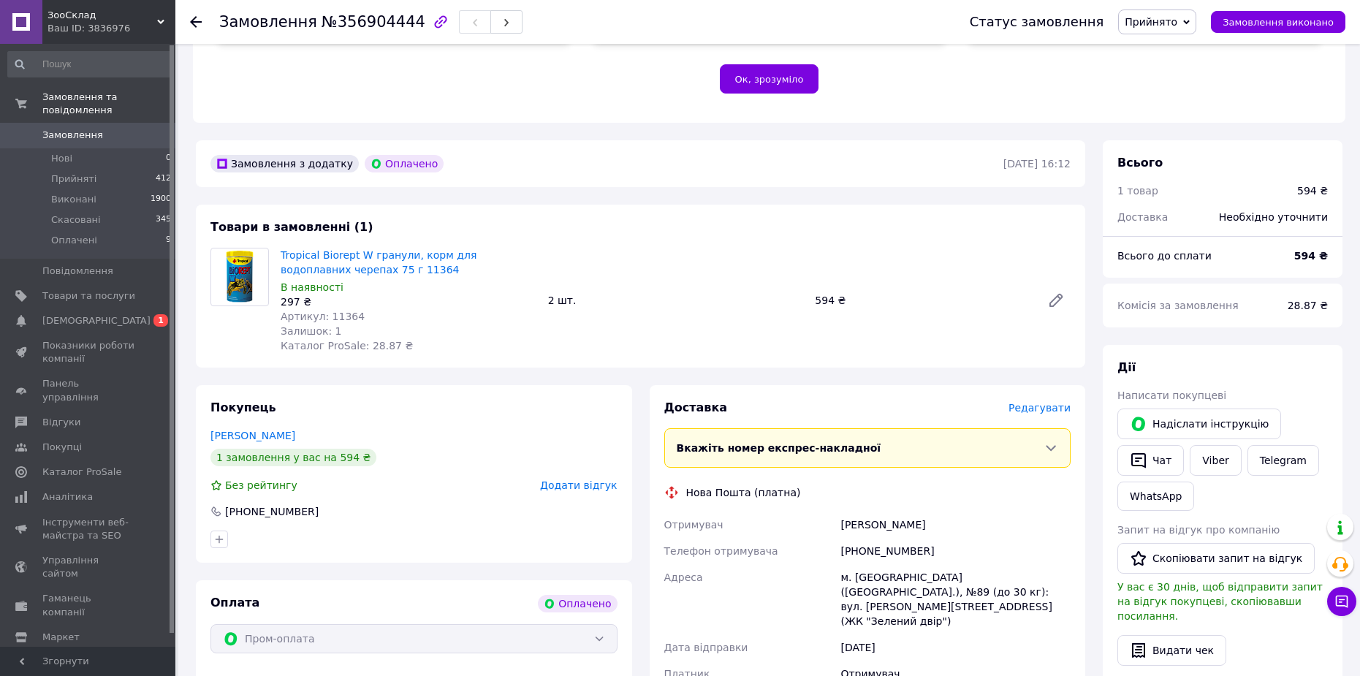
click at [832, 634] on div "Дата відправки" at bounding box center [749, 647] width 177 height 26
click at [1035, 400] on div "Доставка [PERSON_NAME] Вкажіть номер експрес-накладної Обов'язково введіть номе…" at bounding box center [867, 627] width 407 height 455
click at [1042, 402] on span "Редагувати" at bounding box center [1039, 408] width 62 height 12
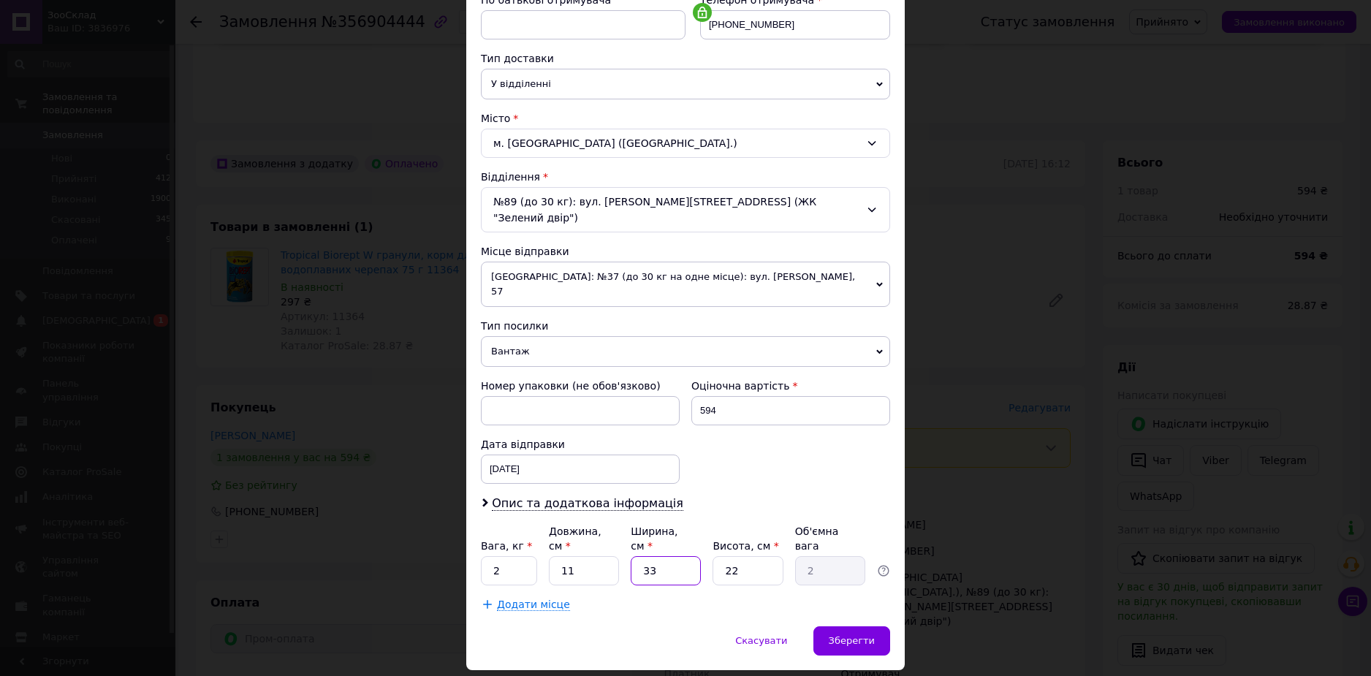
drag, startPoint x: 680, startPoint y: 530, endPoint x: 632, endPoint y: 531, distance: 47.5
click at [631, 556] on input "33" at bounding box center [666, 570] width 70 height 29
type input "1"
type input "0.1"
type input "11"
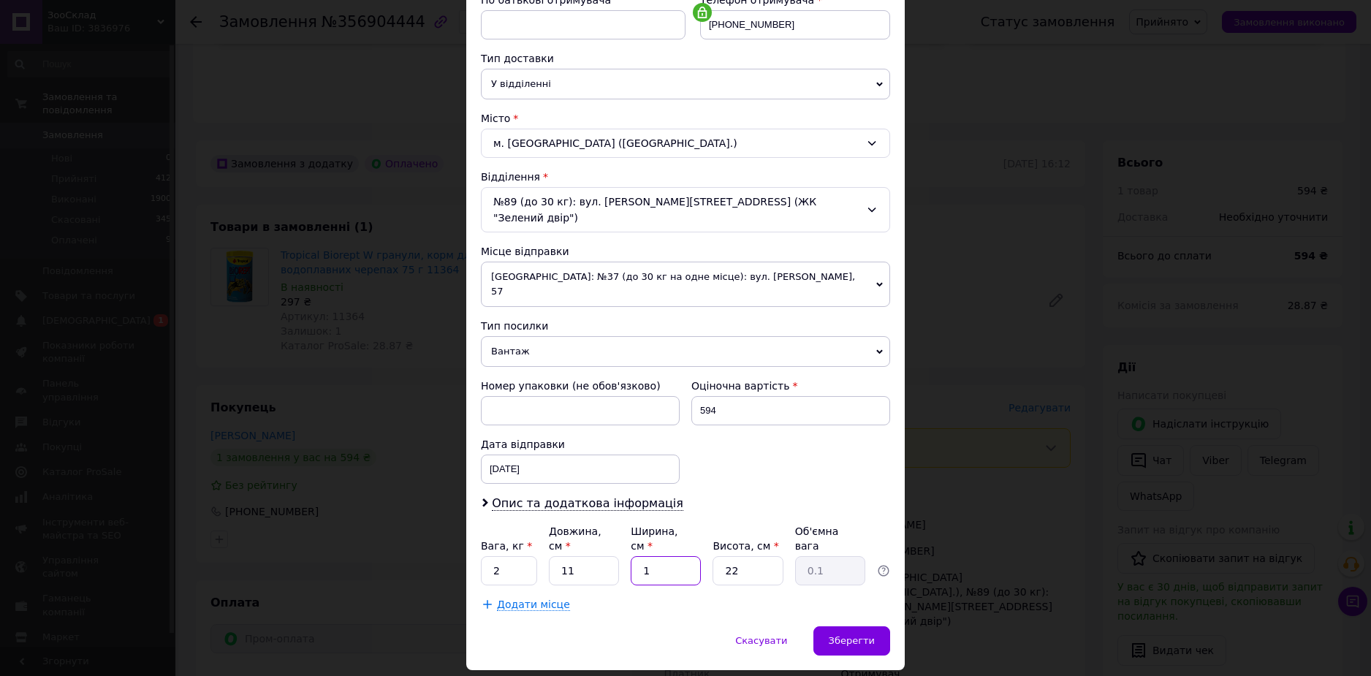
type input "0.67"
type input "11"
drag, startPoint x: 747, startPoint y: 528, endPoint x: 682, endPoint y: 530, distance: 65.1
click at [685, 529] on div "Вага, кг * 2 Довжина, см * 11 Ширина, см * 11 Висота, см * 22 Об'ємна вага 0.67" at bounding box center [685, 554] width 409 height 61
type input "1"
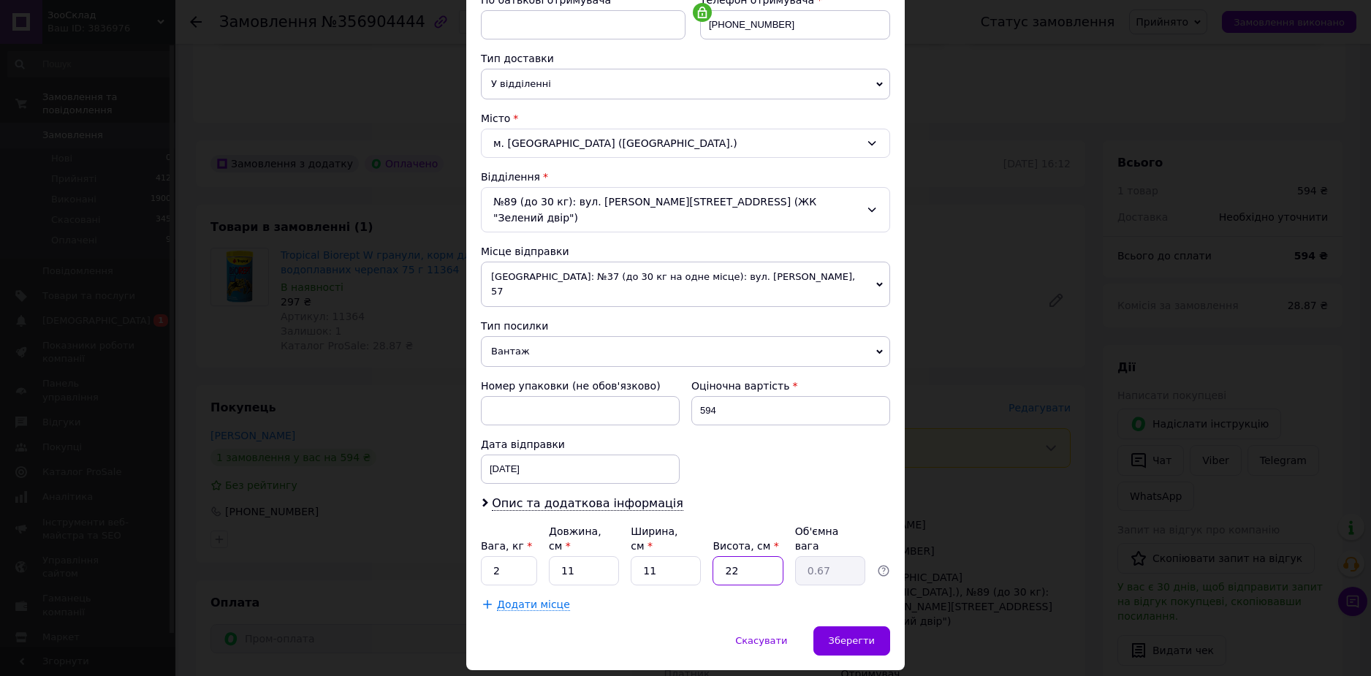
type input "0.1"
type input "11"
type input "0.33"
type input "11"
drag, startPoint x: 516, startPoint y: 517, endPoint x: 487, endPoint y: 516, distance: 29.3
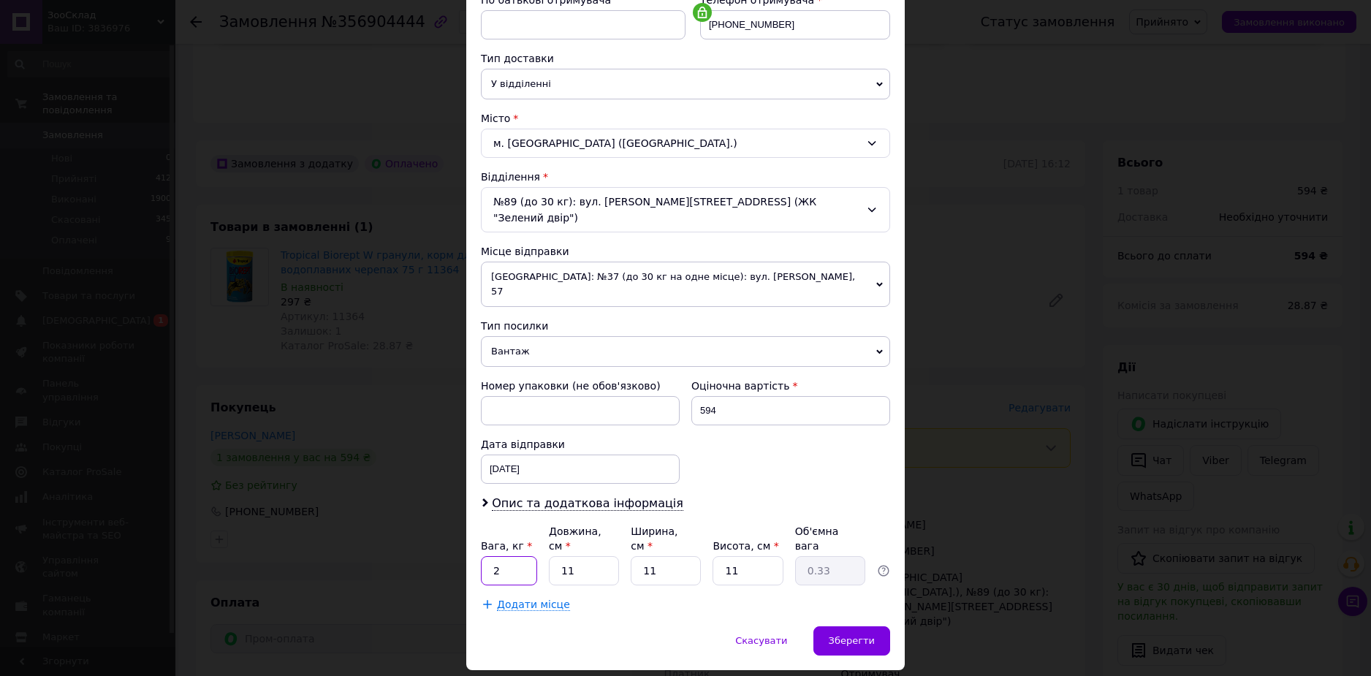
click at [487, 556] on input "2" at bounding box center [509, 570] width 56 height 29
type input "0.2"
click at [856, 635] on span "Зберегти" at bounding box center [852, 640] width 46 height 11
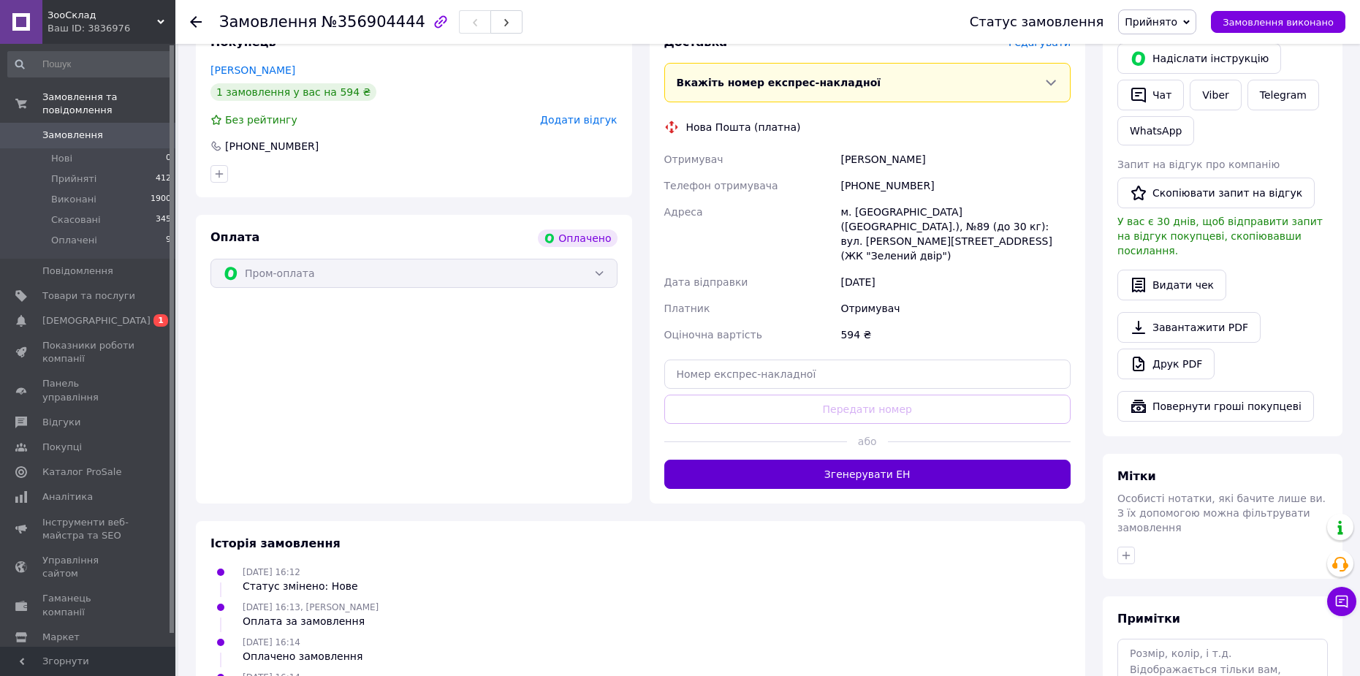
click at [847, 460] on button "Згенерувати ЕН" at bounding box center [867, 474] width 407 height 29
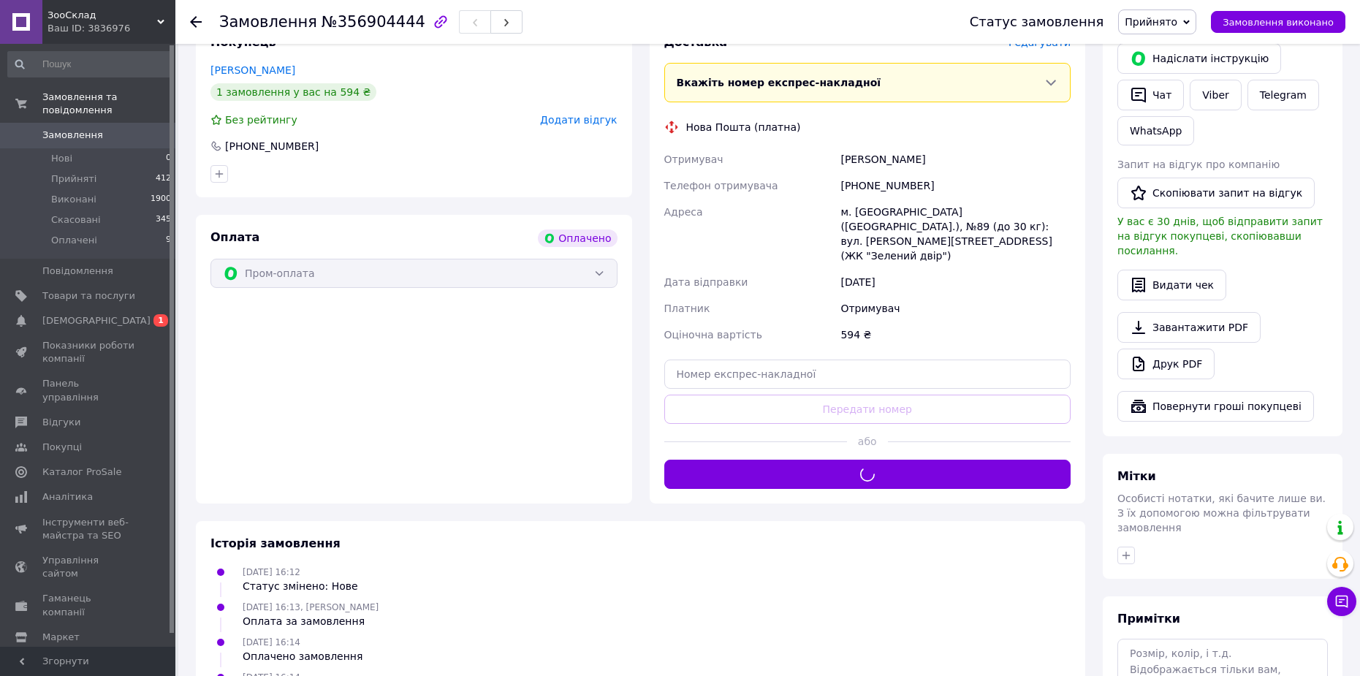
scroll to position [274, 0]
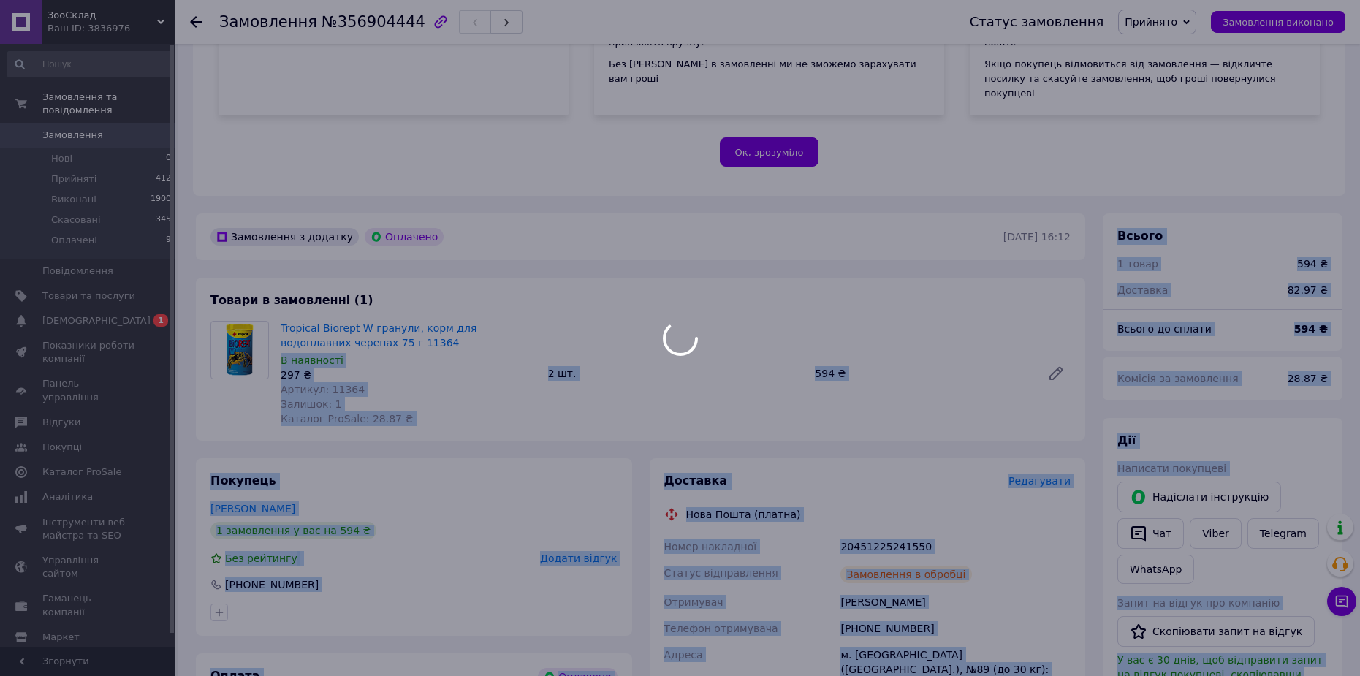
drag, startPoint x: 370, startPoint y: 313, endPoint x: 281, endPoint y: 300, distance: 90.1
click at [281, 300] on body "ЗооСклад Ваш ID: 3836976 Сайт ЗооСклад Кабінет покупця Перевірити стан системи …" at bounding box center [680, 486] width 1360 height 1520
copy link "Tropical Biorept W гранули, корм для водоплавних черепах 75 г 11364"
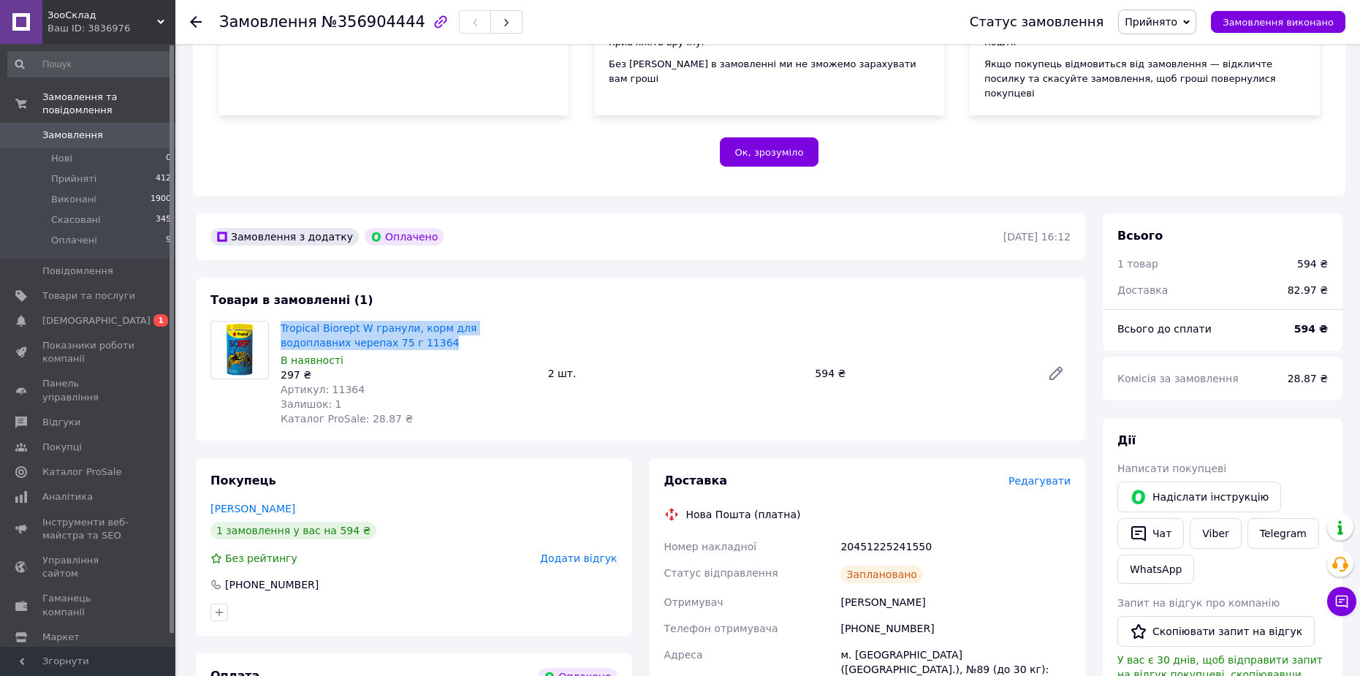
drag, startPoint x: 373, startPoint y: 313, endPoint x: 279, endPoint y: 303, distance: 94.1
click at [279, 318] on div "Tropical Biorept W гранули, корм для водоплавних черепах 75 г 11364 В наявності…" at bounding box center [408, 373] width 267 height 111
copy link "Tropical Biorept W гранули, корм для водоплавних черепах 75 г 11364"
click at [94, 129] on span "Замовлення" at bounding box center [72, 135] width 61 height 13
